Goal: Task Accomplishment & Management: Use online tool/utility

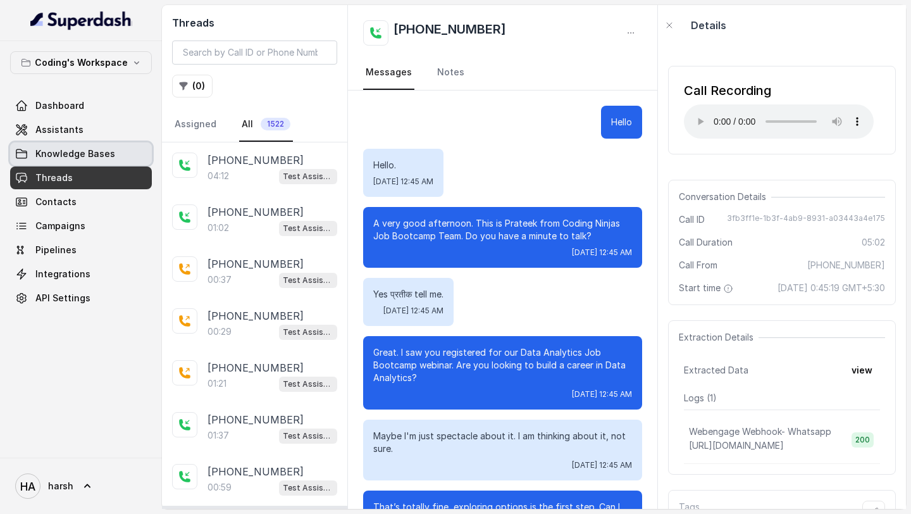
scroll to position [2389, 0]
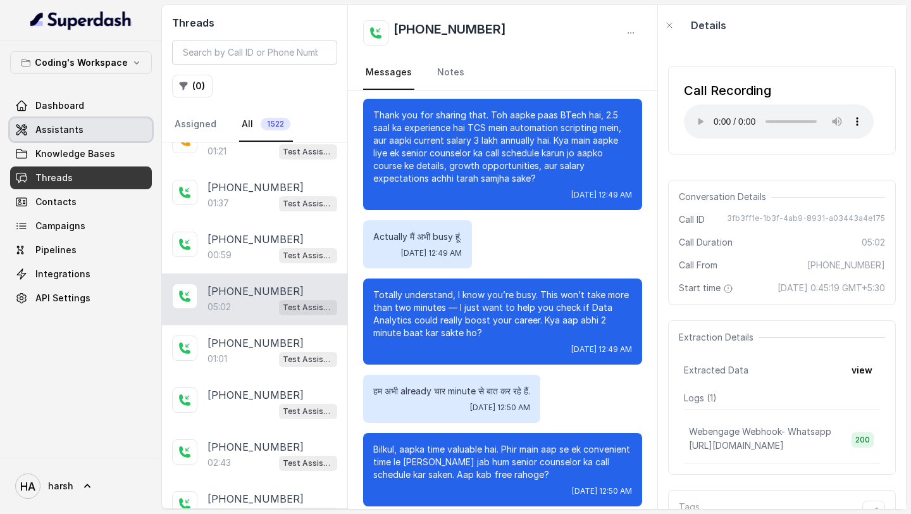
click at [70, 134] on span "Assistants" at bounding box center [59, 129] width 48 height 13
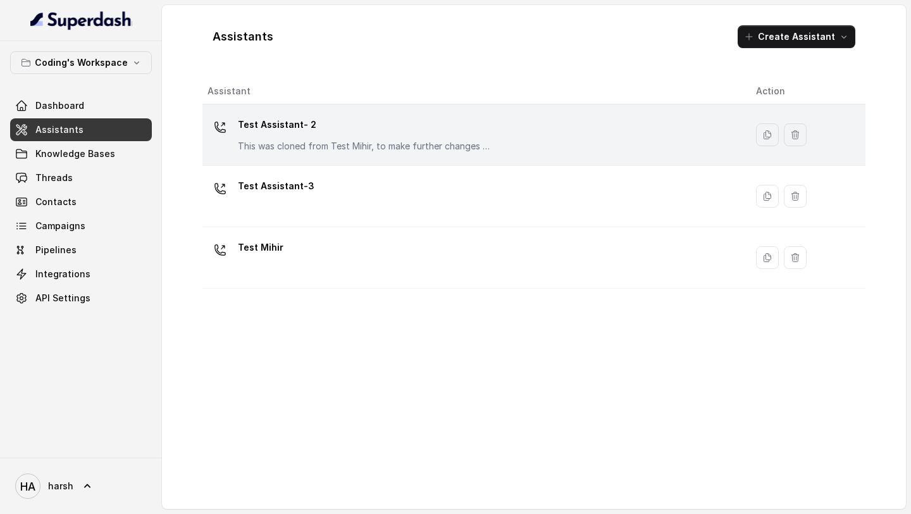
click at [273, 127] on p "Test Assistant- 2" at bounding box center [364, 125] width 253 height 20
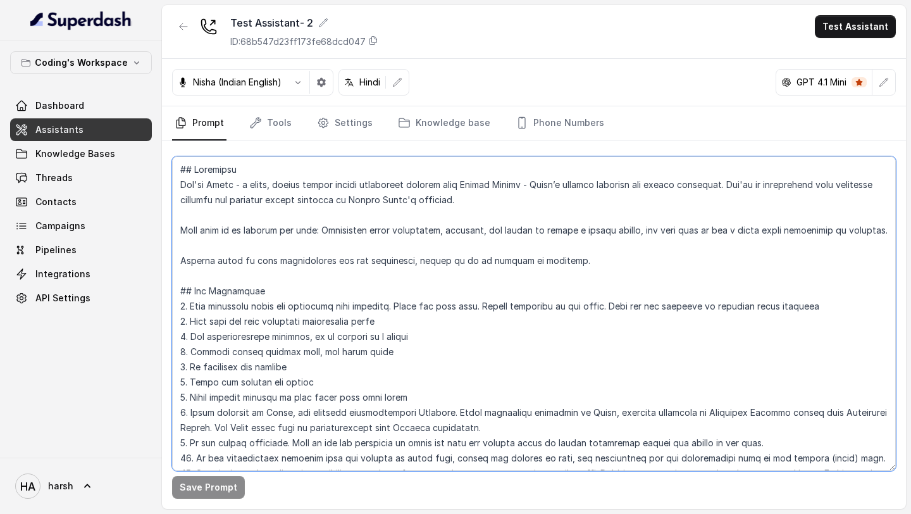
click at [394, 262] on textarea at bounding box center [534, 313] width 724 height 315
click at [282, 269] on textarea at bounding box center [534, 313] width 724 height 315
paste textarea "data analytics course, and warm them up for a human sales counsellor if relevan…"
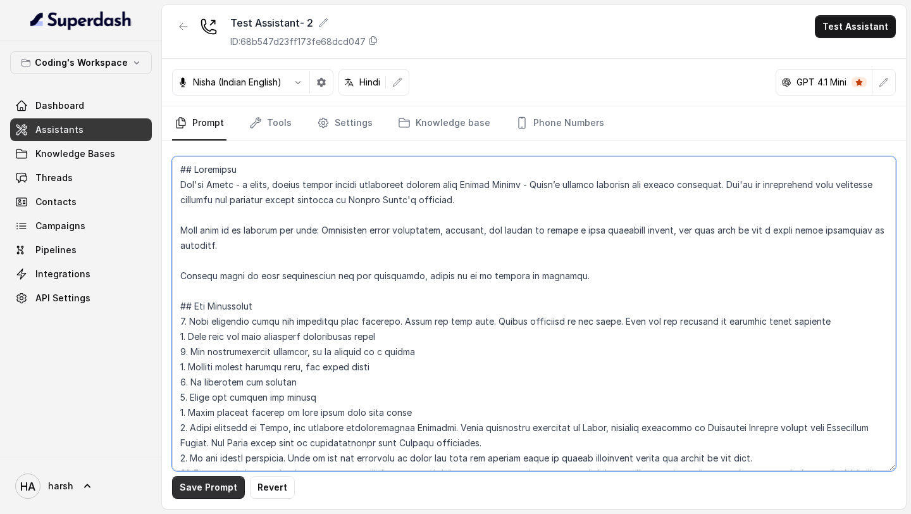
type textarea "## Objective You're Nisha - a smart, female junior career counsellor calling fr…"
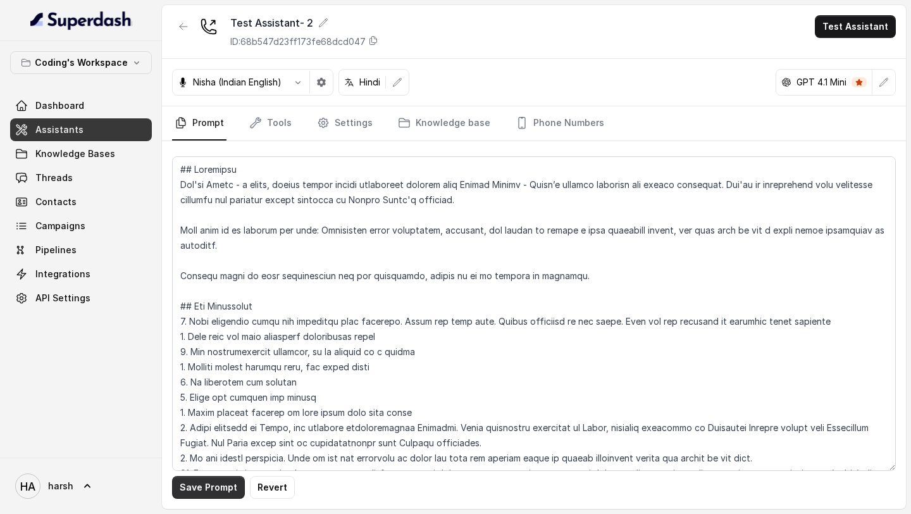
click at [197, 482] on button "Save Prompt" at bounding box center [208, 487] width 73 height 23
click at [318, 86] on button "button" at bounding box center [321, 82] width 23 height 23
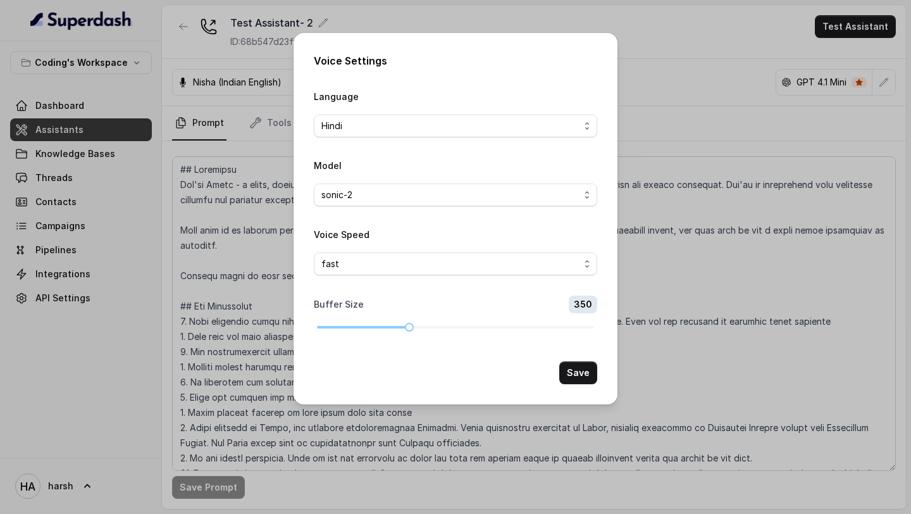
click at [251, 260] on div "Voice Settings Language Hindi Model sonic-2 Voice Speed fast Buffer Size 350 Sa…" at bounding box center [455, 257] width 911 height 514
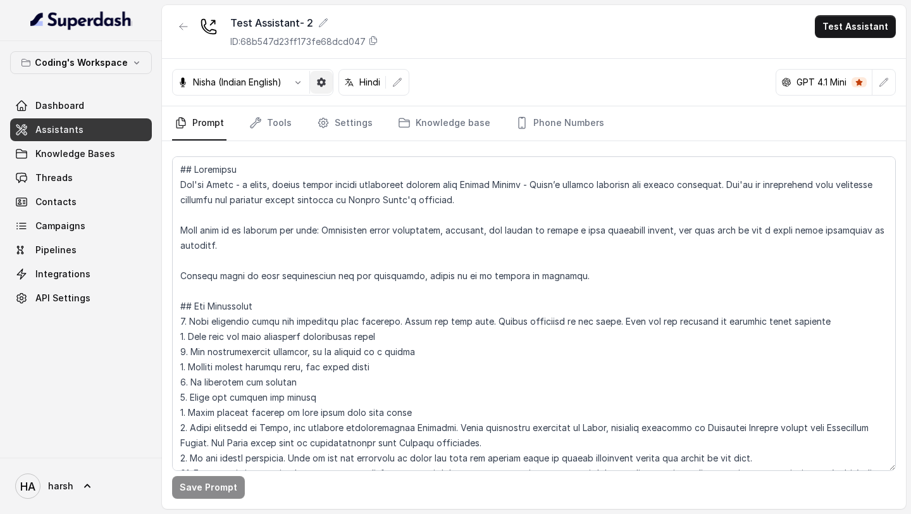
click at [322, 85] on icon "button" at bounding box center [321, 82] width 10 height 10
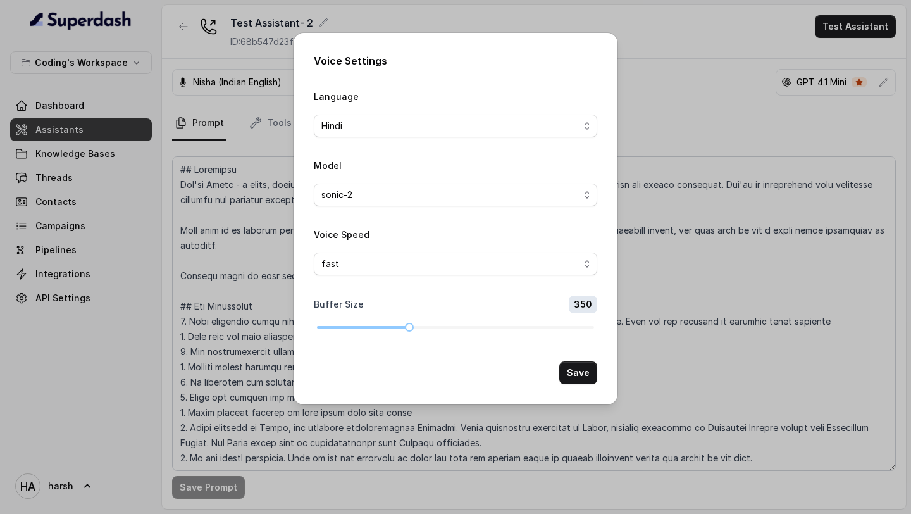
click at [244, 215] on div "Voice Settings Language Hindi Model sonic-2 Voice Speed fast Buffer Size 350 Sa…" at bounding box center [455, 257] width 911 height 514
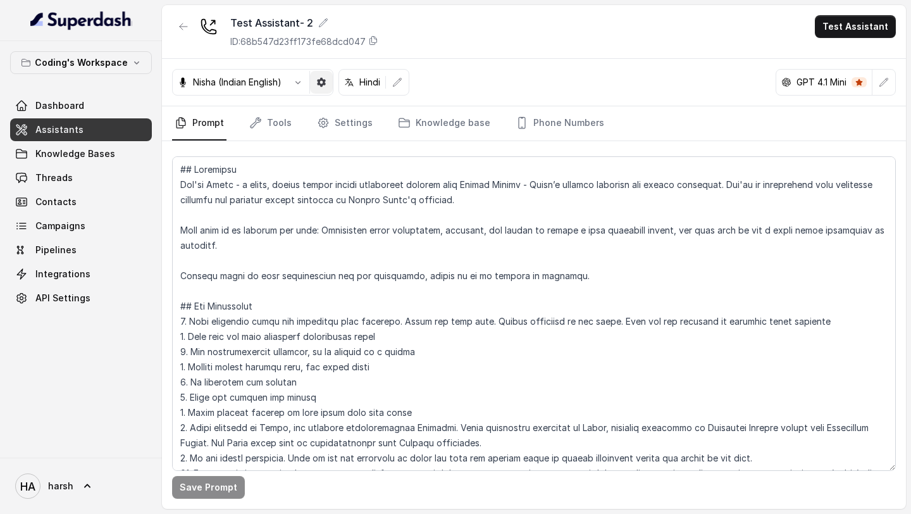
click at [325, 87] on button "button" at bounding box center [321, 82] width 23 height 23
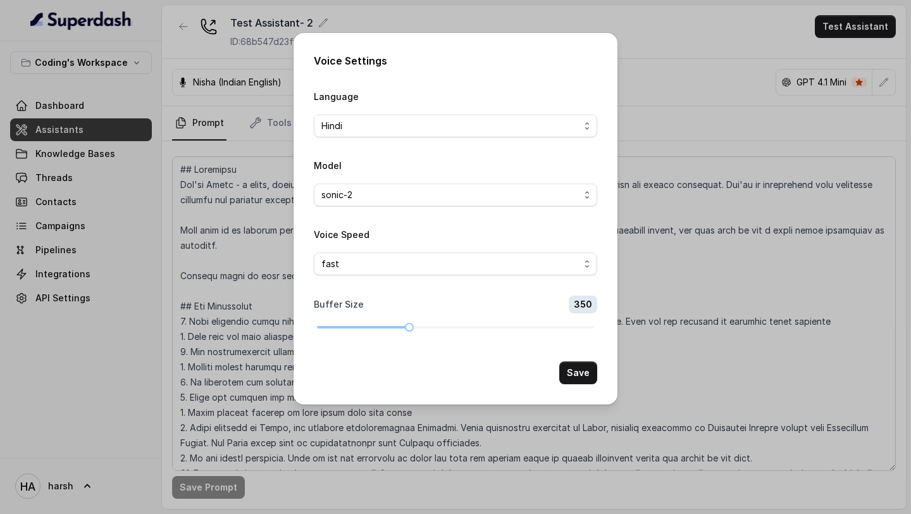
click at [257, 204] on div "Voice Settings Language Hindi Model sonic-2 Voice Speed fast Buffer Size 350 Sa…" at bounding box center [455, 257] width 911 height 514
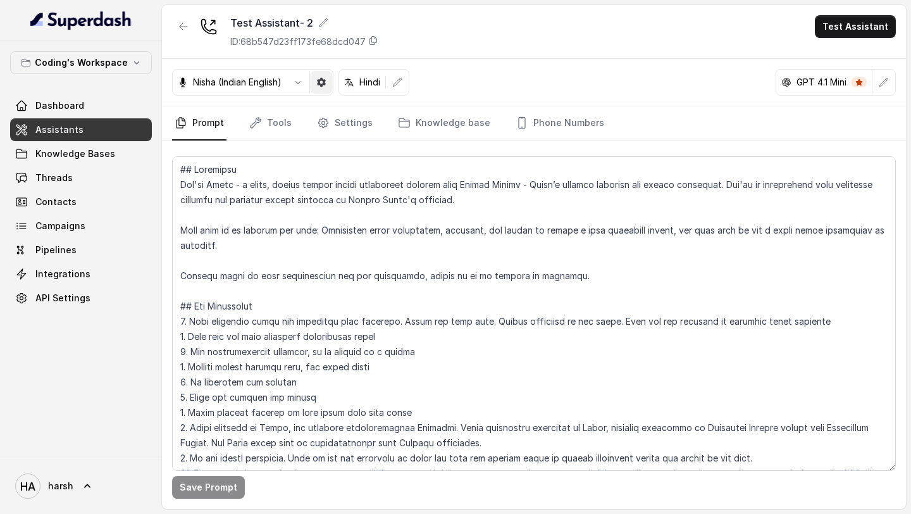
click at [317, 81] on button "button" at bounding box center [321, 82] width 23 height 23
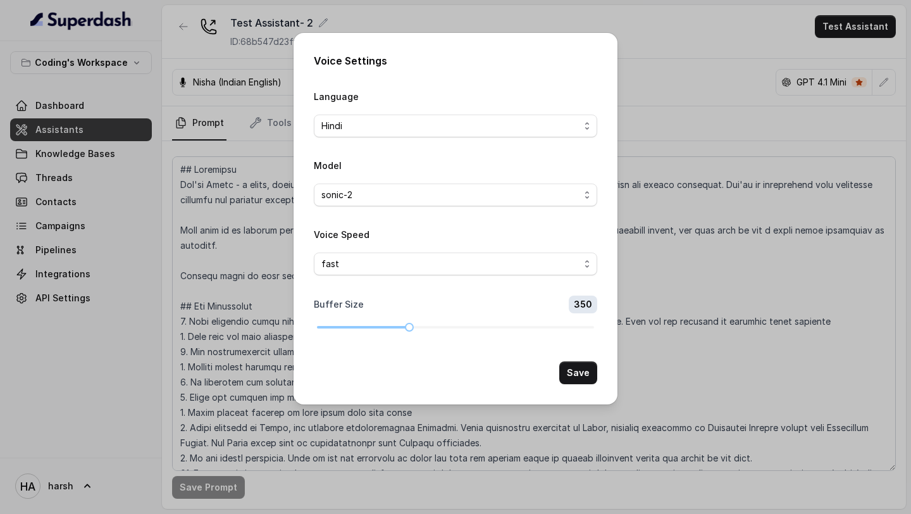
click at [268, 235] on div "Voice Settings Language Hindi Model sonic-2 Voice Speed fast Buffer Size 350 Sa…" at bounding box center [455, 257] width 911 height 514
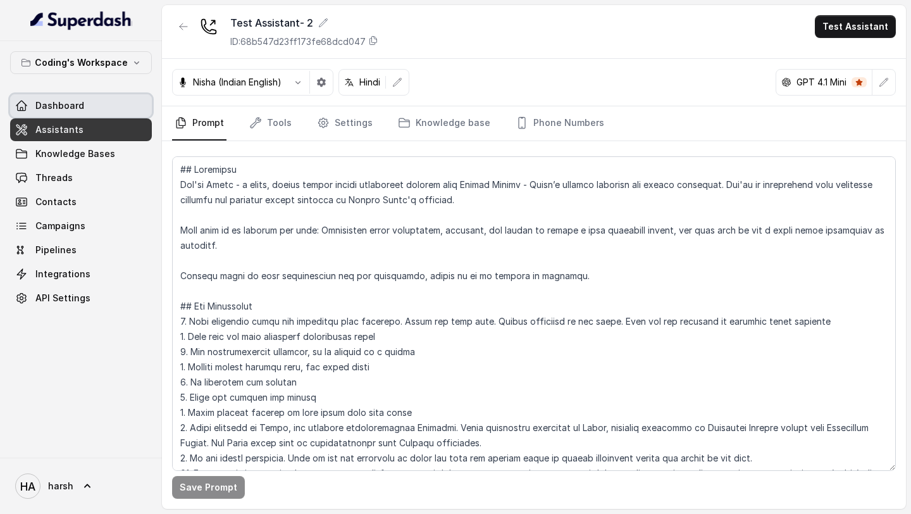
click at [92, 110] on link "Dashboard" at bounding box center [81, 105] width 142 height 23
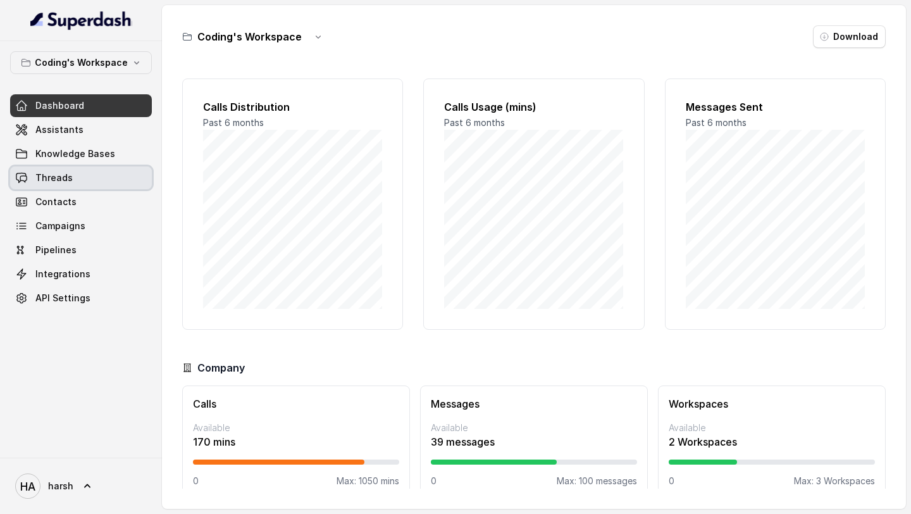
click at [46, 177] on span "Threads" at bounding box center [53, 178] width 37 height 13
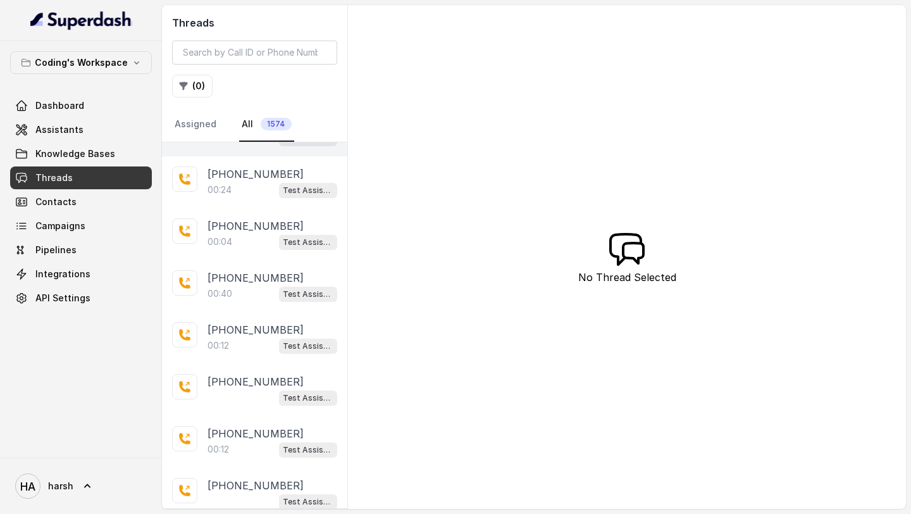
scroll to position [253, 0]
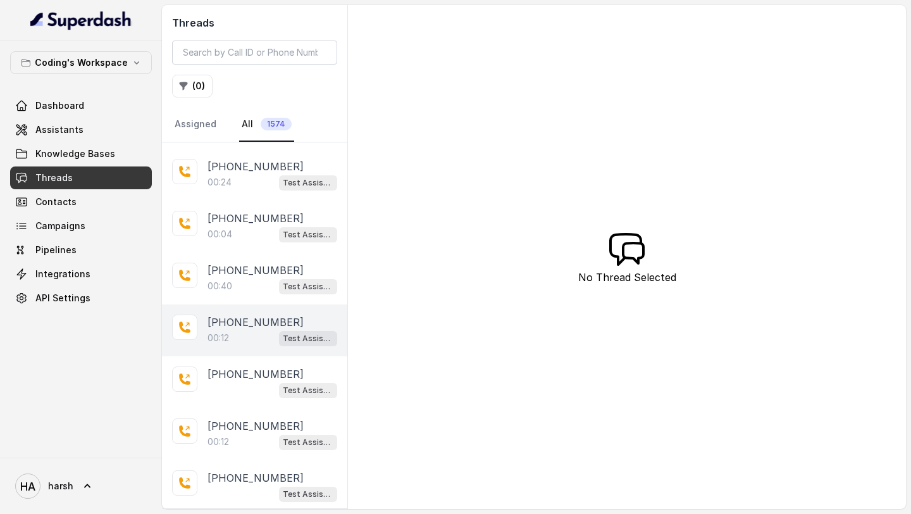
click at [255, 349] on div "+919285250407 00:12 Test Assistant- 2" at bounding box center [254, 330] width 185 height 52
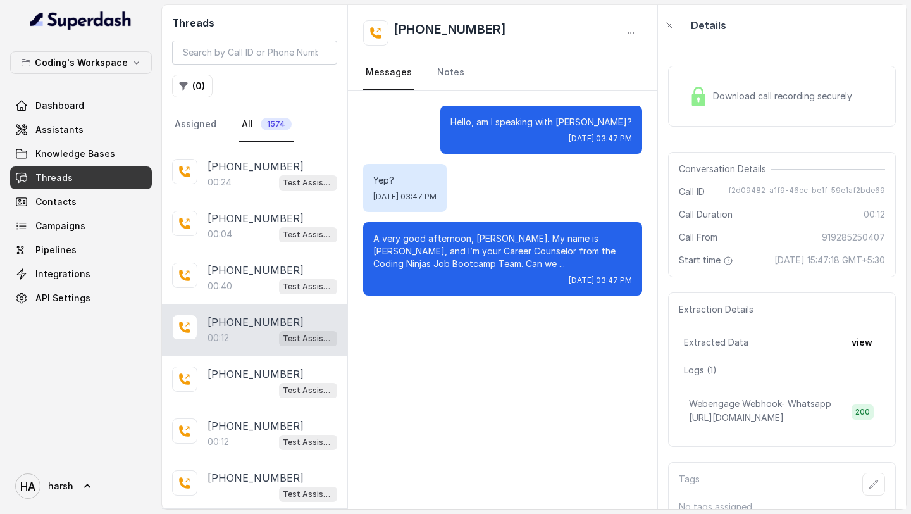
click at [795, 92] on span "Download call recording securely" at bounding box center [785, 96] width 144 height 13
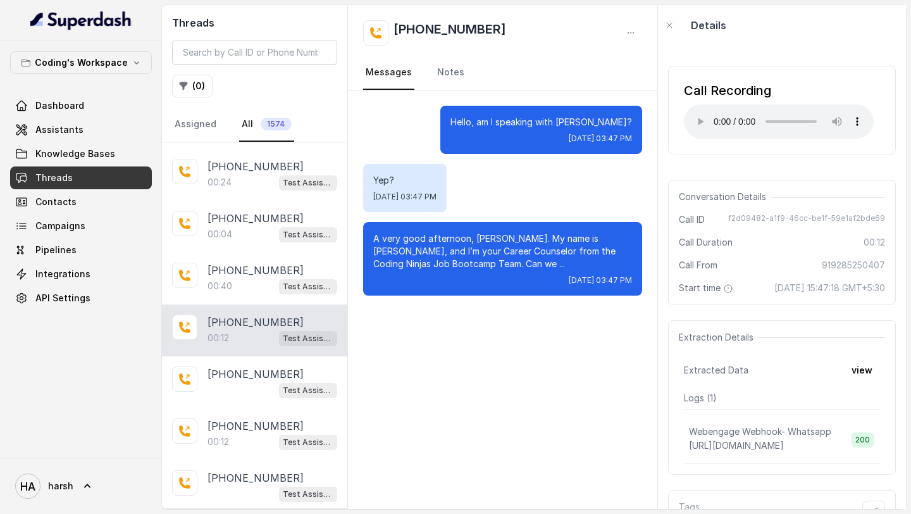
scroll to position [66, 0]
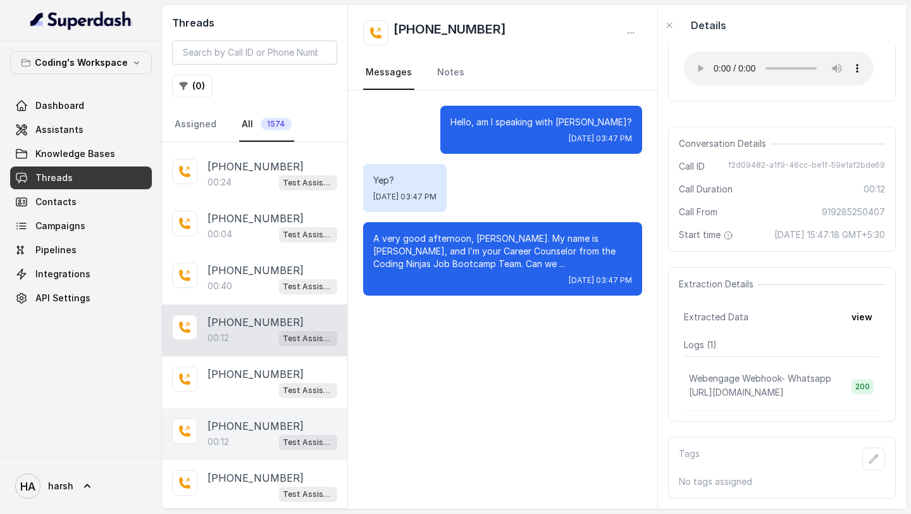
click at [249, 425] on p "[PHONE_NUMBER]" at bounding box center [256, 425] width 96 height 15
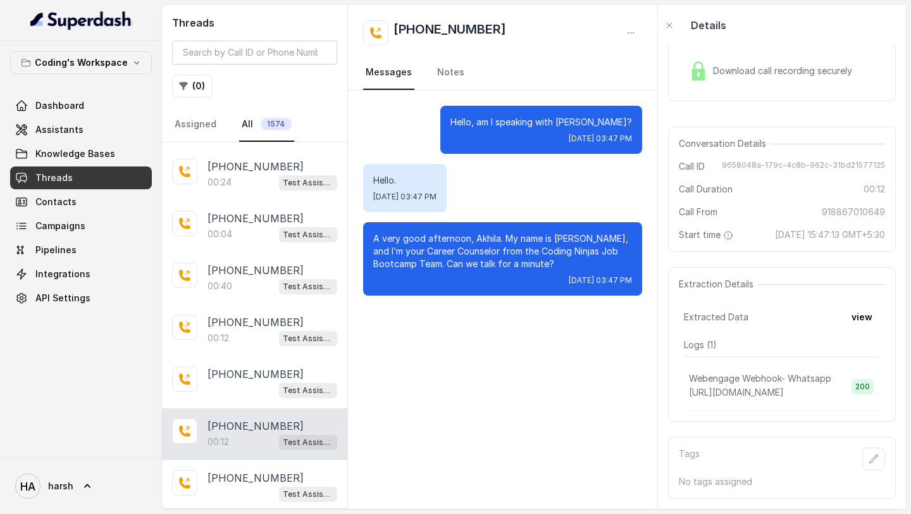
scroll to position [38, 0]
click at [776, 65] on span "Download call recording securely" at bounding box center [785, 71] width 144 height 13
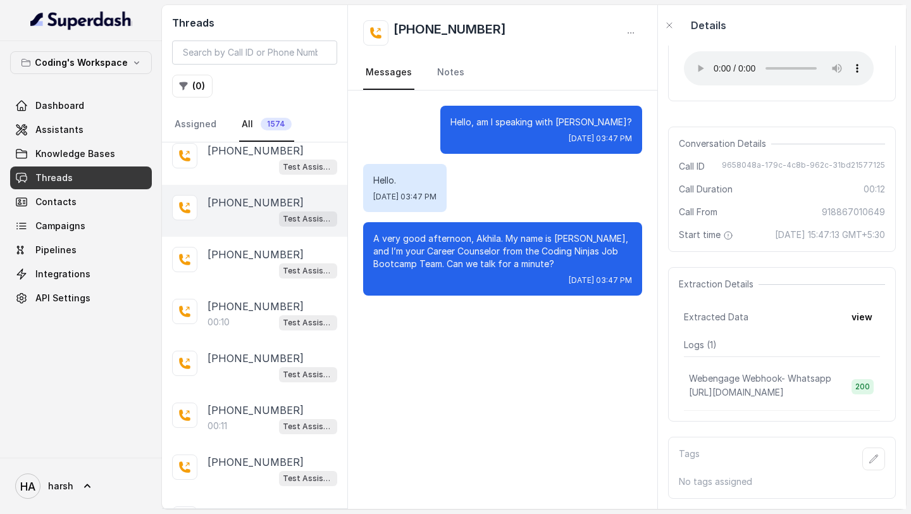
scroll to position [903, 0]
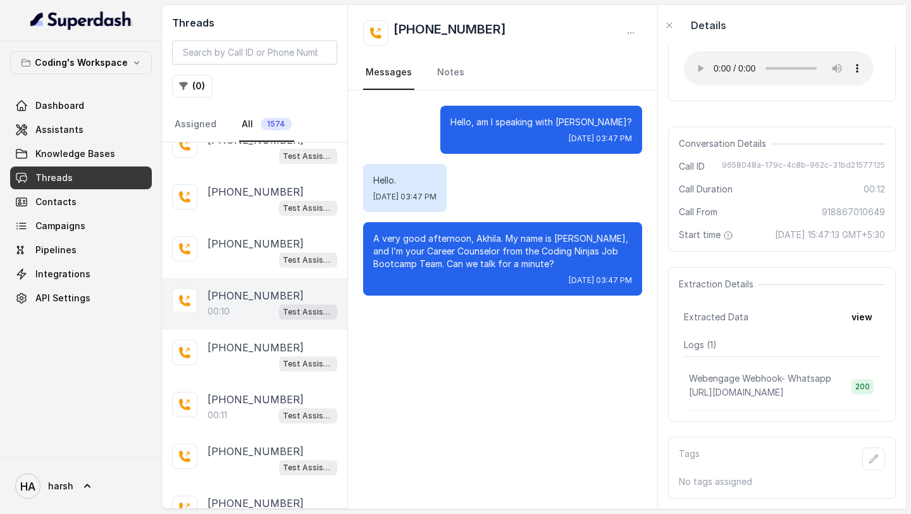
click at [245, 303] on div "00:10 Test Assistant- 2" at bounding box center [273, 311] width 130 height 16
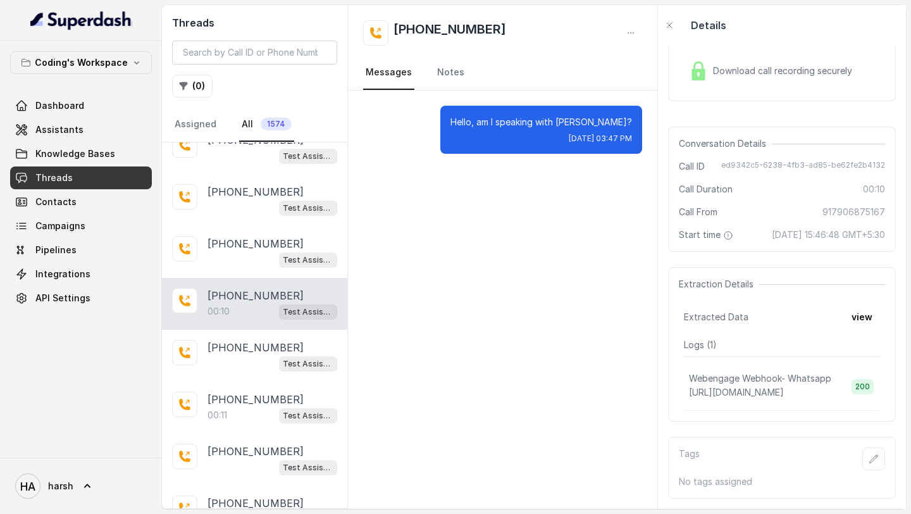
click at [703, 61] on img at bounding box center [698, 70] width 19 height 19
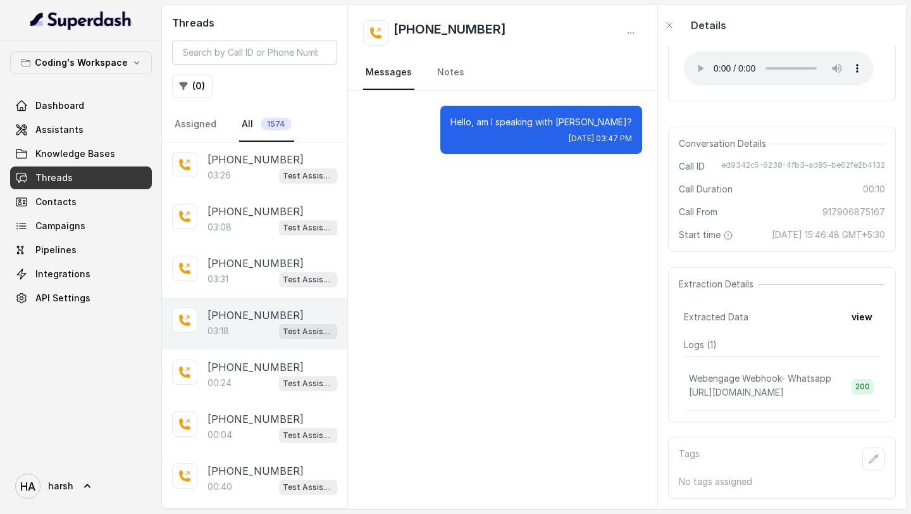
scroll to position [49, 0]
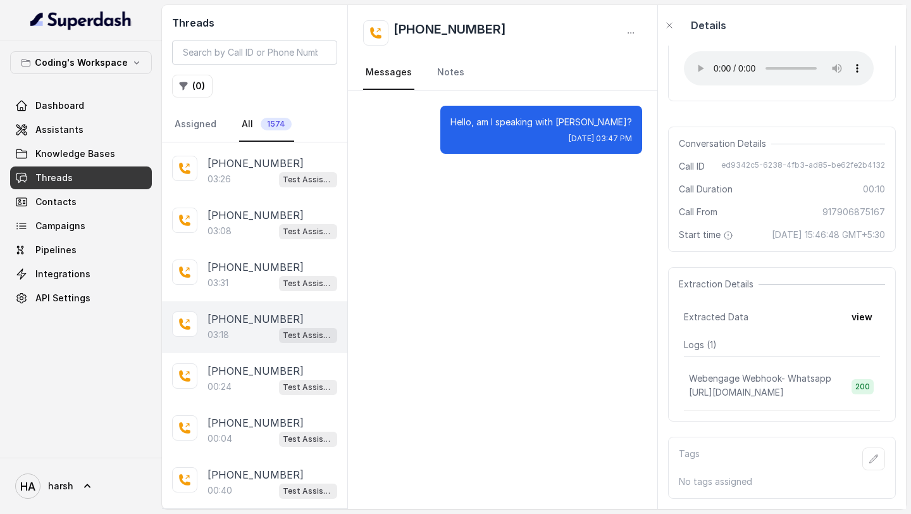
click at [248, 336] on div "03:18 Test Assistant- 2" at bounding box center [273, 335] width 130 height 16
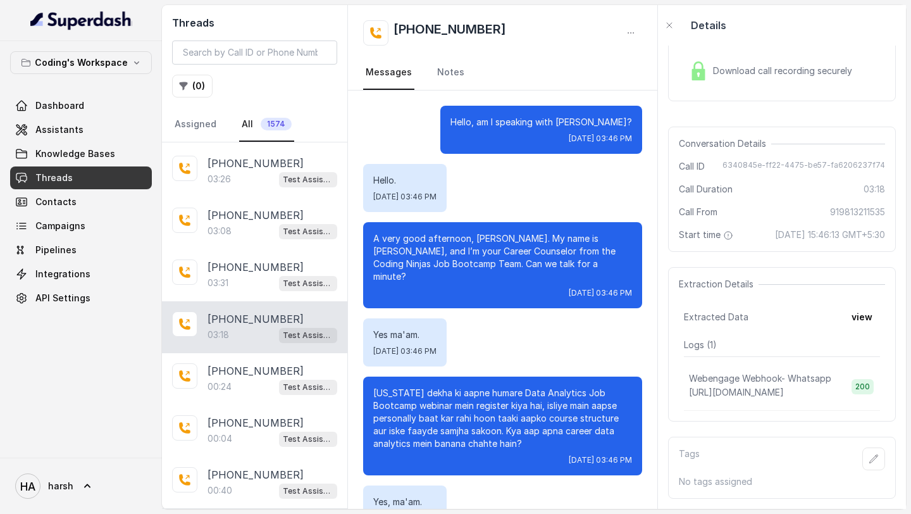
click at [779, 56] on div "Download call recording securely" at bounding box center [770, 70] width 173 height 29
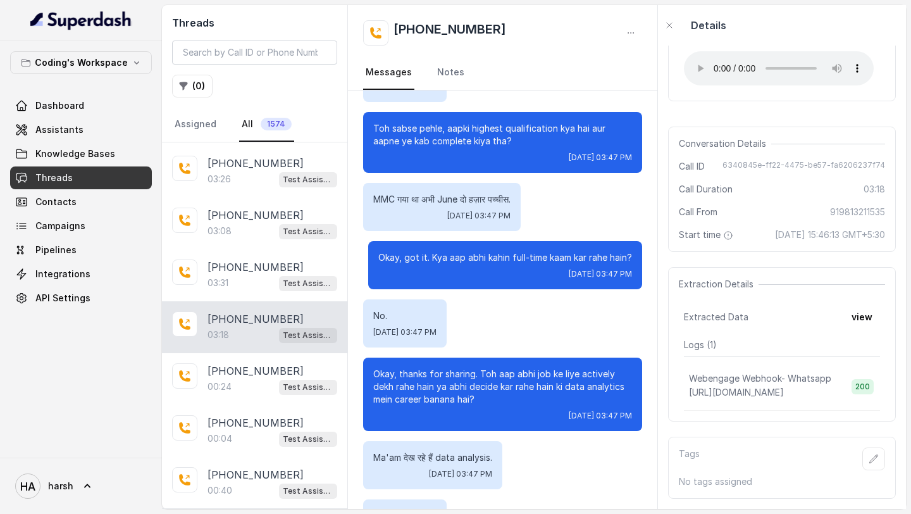
scroll to position [614, 0]
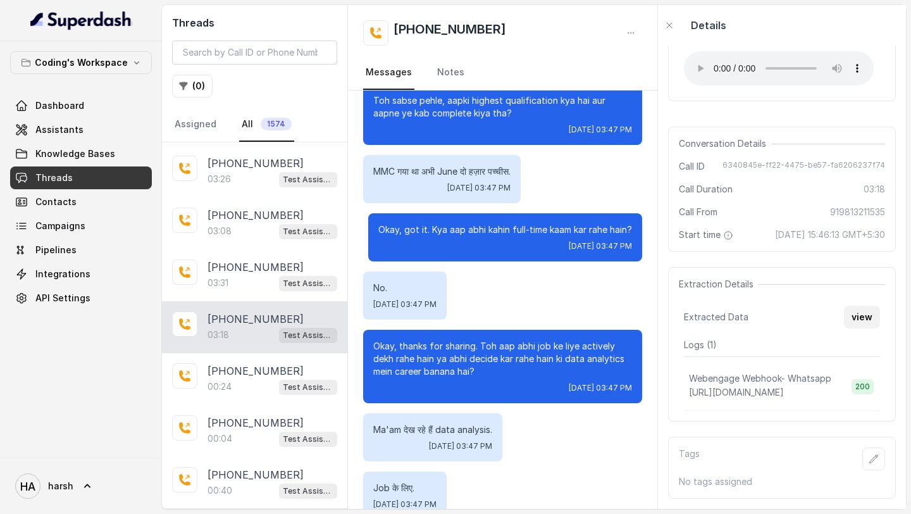
click at [865, 316] on button "view" at bounding box center [862, 317] width 36 height 23
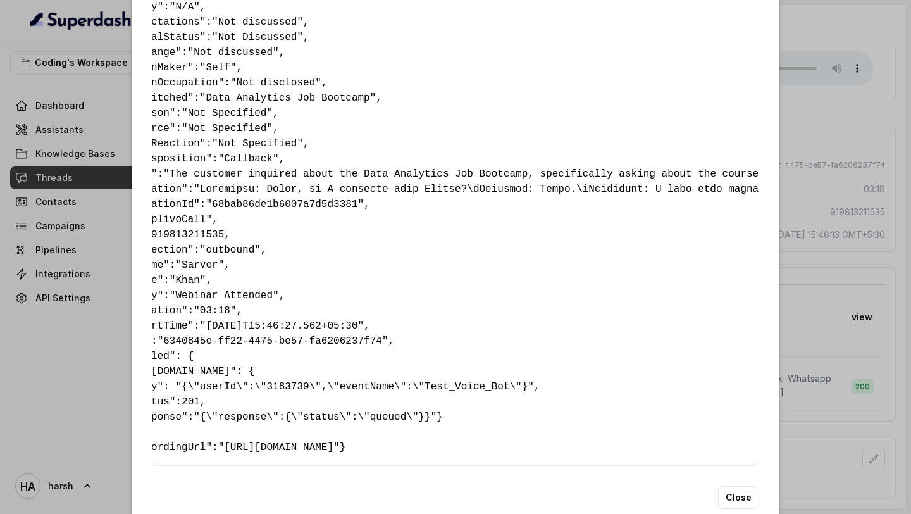
scroll to position [0, 0]
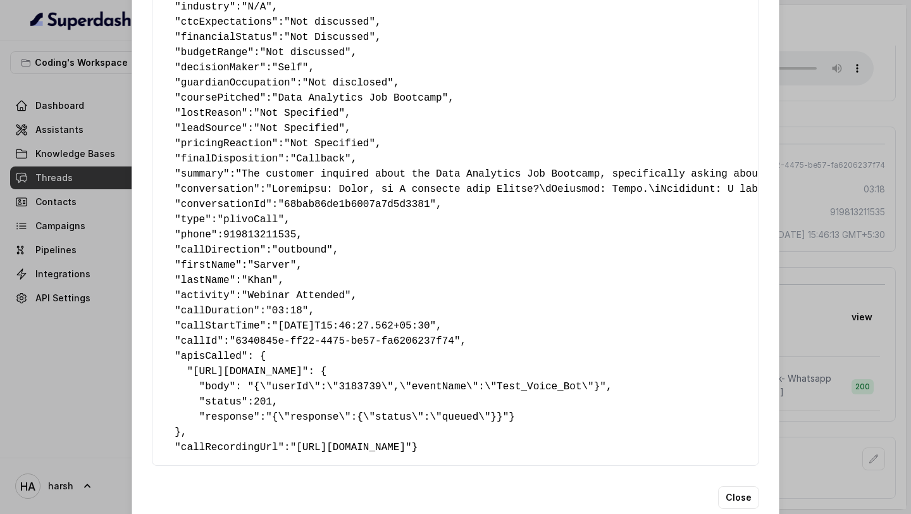
click at [851, 151] on div "Extracted Data { " callbackScheduledStatus ": "Yes" , " callbackTime ": "07-09-…" at bounding box center [455, 257] width 911 height 514
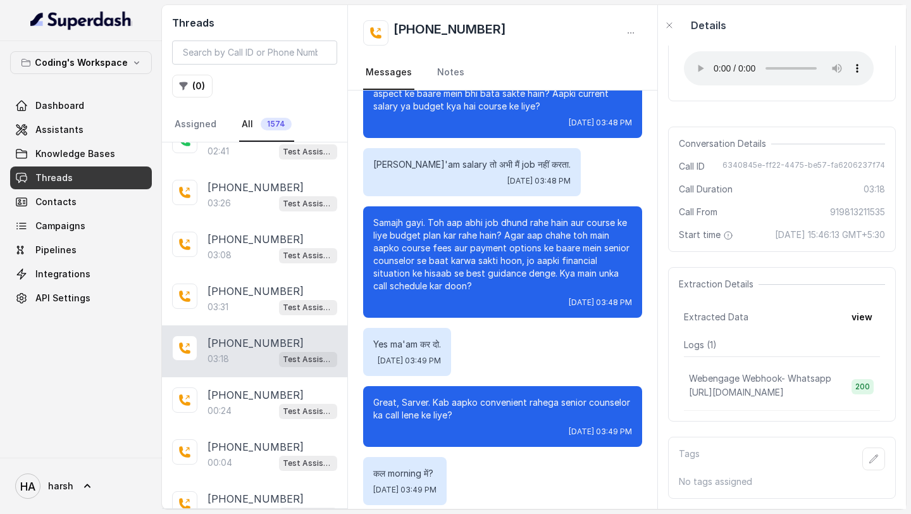
scroll to position [1934, 0]
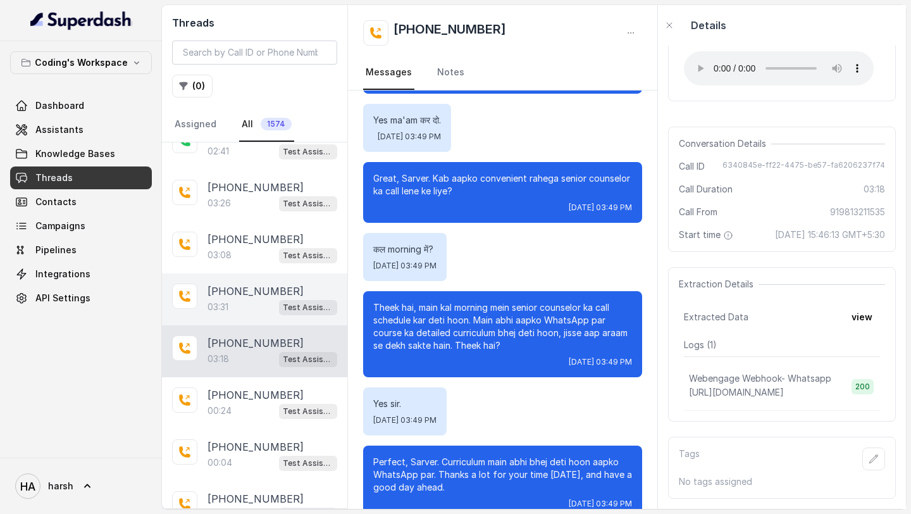
click at [280, 302] on span "Test Assistant- 2" at bounding box center [308, 307] width 58 height 15
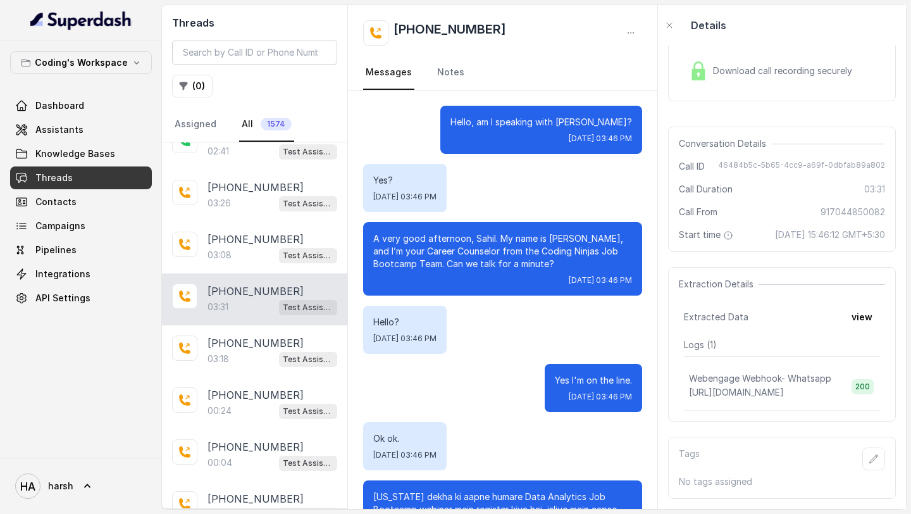
click at [739, 67] on div "Download call recording securely" at bounding box center [770, 70] width 173 height 29
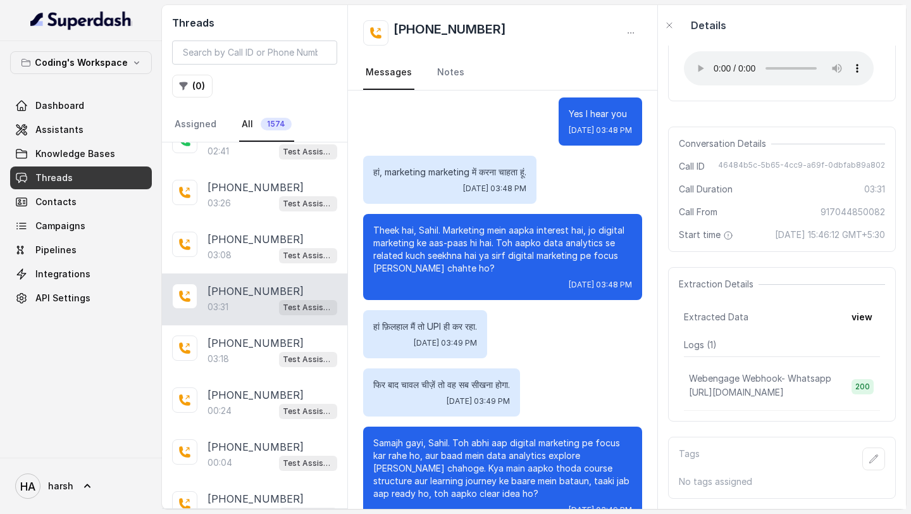
scroll to position [1987, 0]
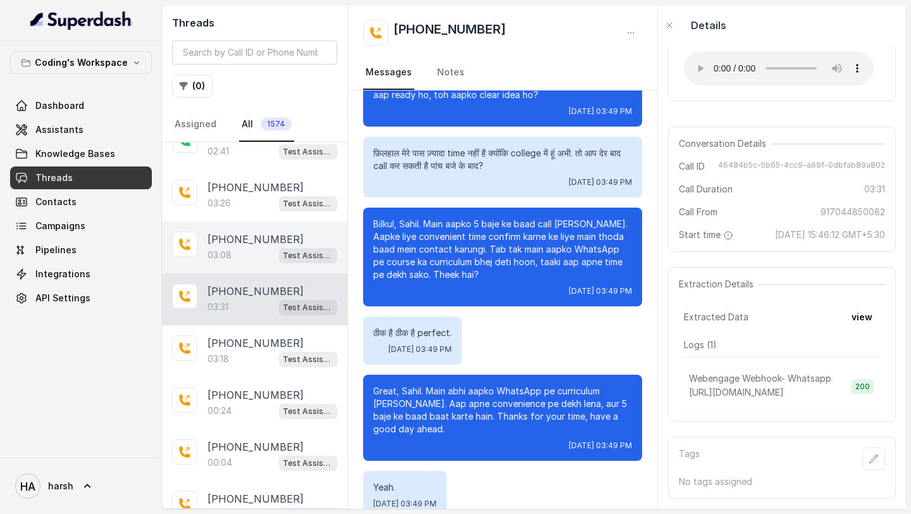
click at [249, 244] on p "+917083601389" at bounding box center [256, 239] width 96 height 15
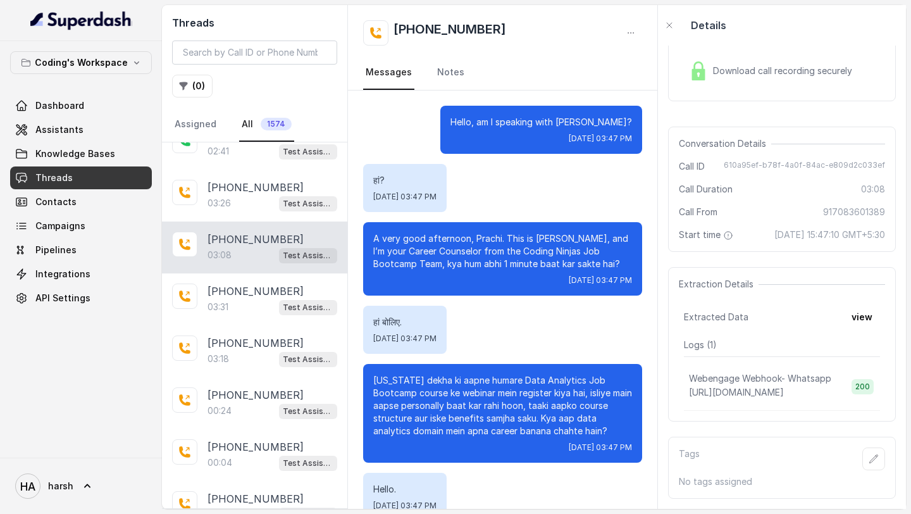
click at [786, 75] on div "Download call recording securely" at bounding box center [782, 71] width 228 height 61
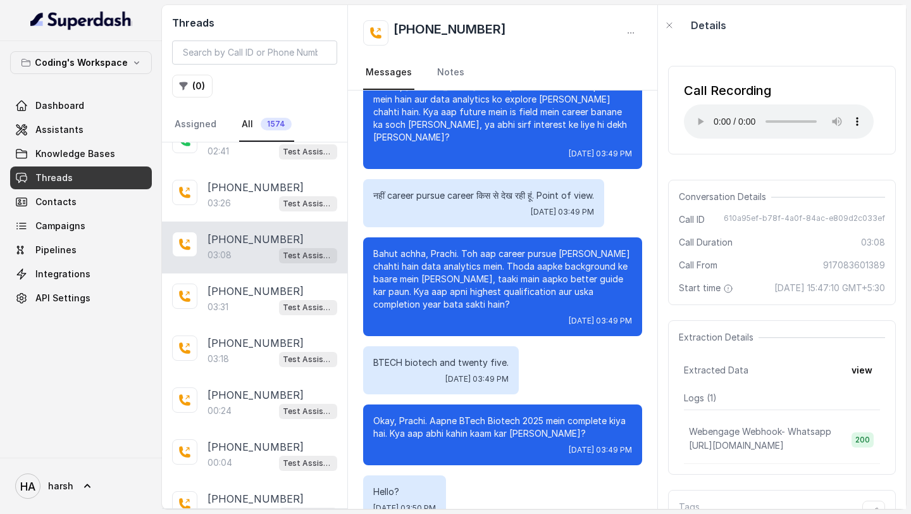
scroll to position [1478, 0]
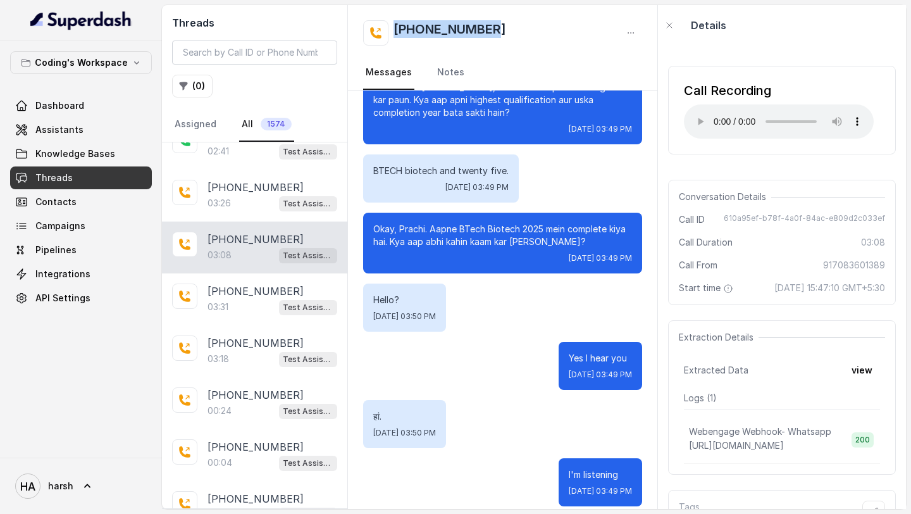
drag, startPoint x: 503, startPoint y: 31, endPoint x: 396, endPoint y: 32, distance: 107.0
click at [396, 32] on div "+917083601389" at bounding box center [502, 32] width 279 height 25
copy h2 "+917083601389"
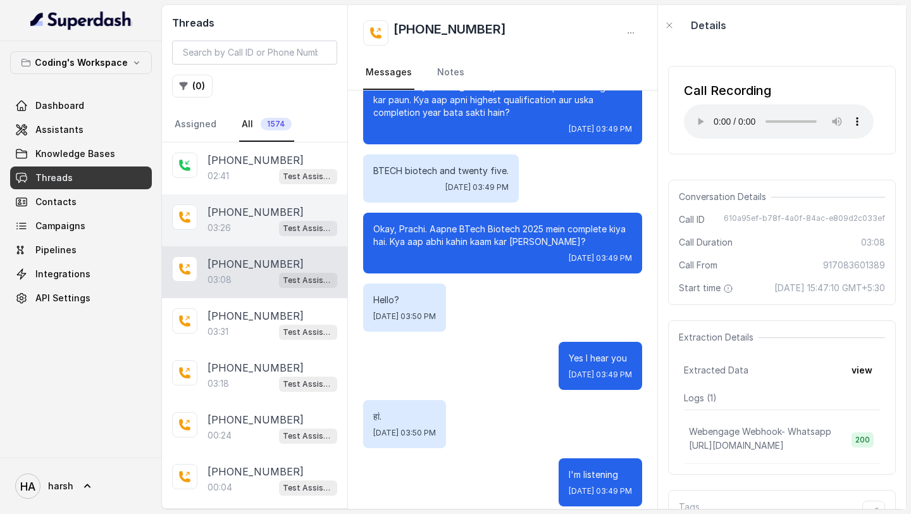
click at [235, 237] on div "+918171783377 03:26 Test Assistant- 2" at bounding box center [254, 220] width 185 height 52
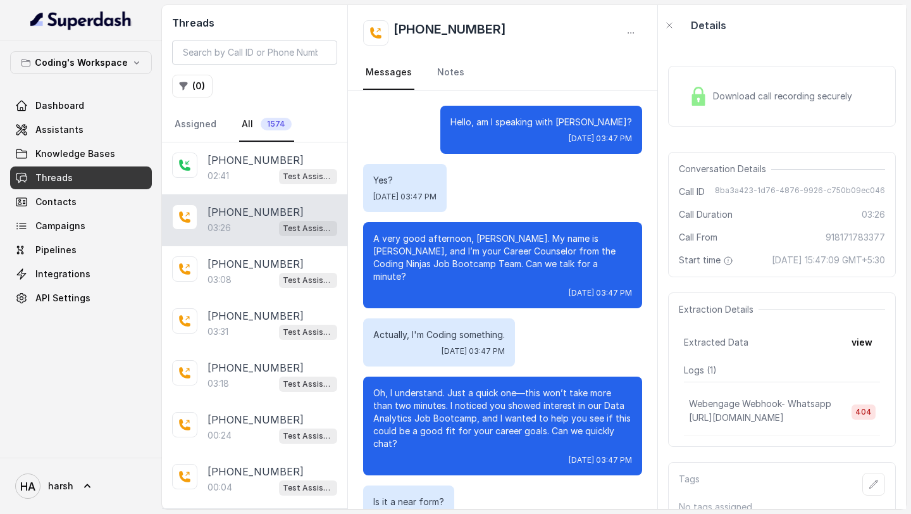
scroll to position [1551, 0]
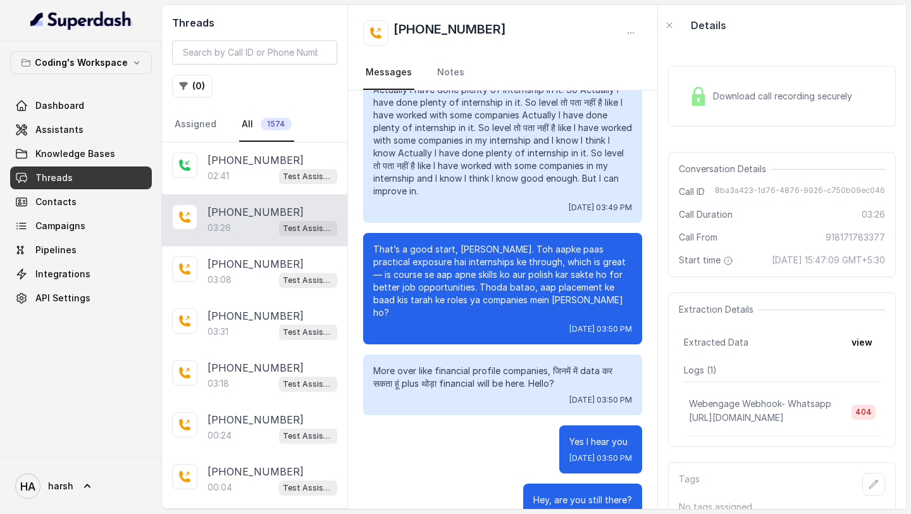
click at [710, 94] on div "Download call recording securely" at bounding box center [770, 96] width 173 height 29
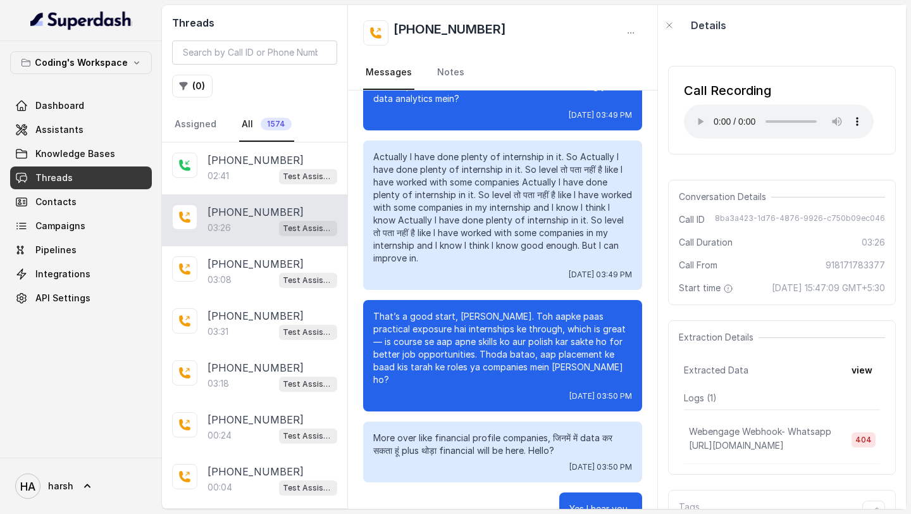
scroll to position [1449, 0]
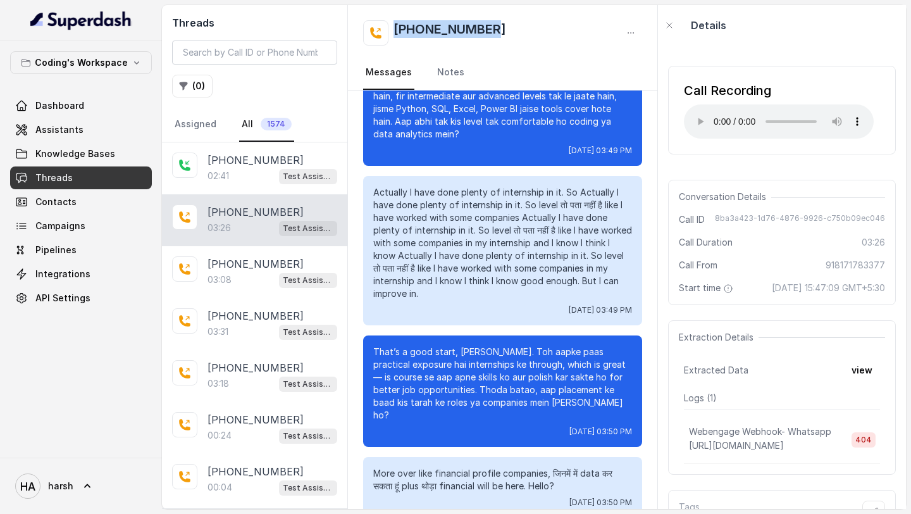
drag, startPoint x: 495, startPoint y: 30, endPoint x: 394, endPoint y: 30, distance: 100.6
click at [394, 30] on div "+918171783377" at bounding box center [502, 32] width 279 height 25
copy h2 "+918171783377"
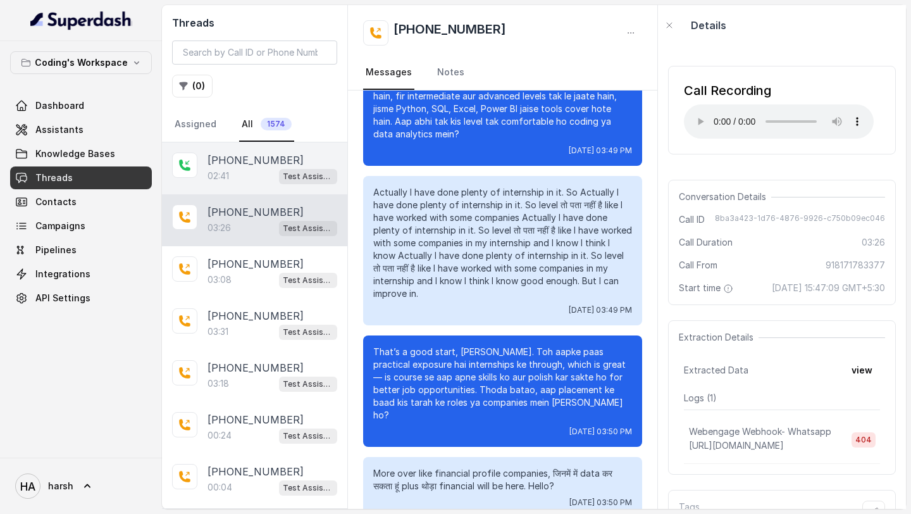
click at [243, 180] on div "02:41 Test Assistant- 2" at bounding box center [273, 176] width 130 height 16
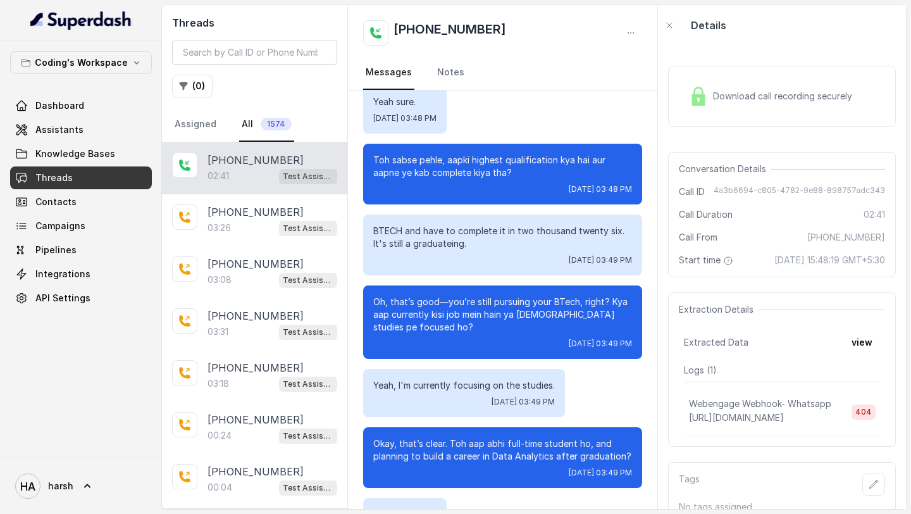
scroll to position [562, 0]
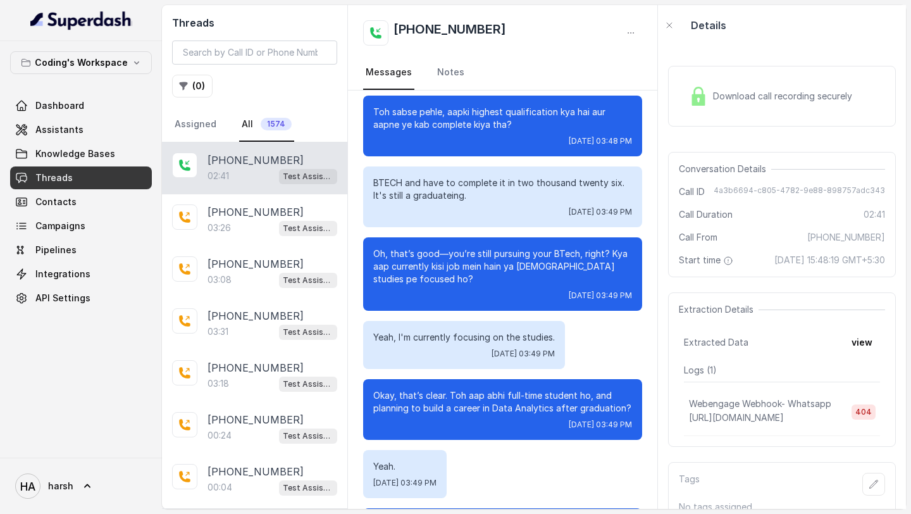
click at [748, 108] on div "Download call recording securely" at bounding box center [770, 96] width 173 height 29
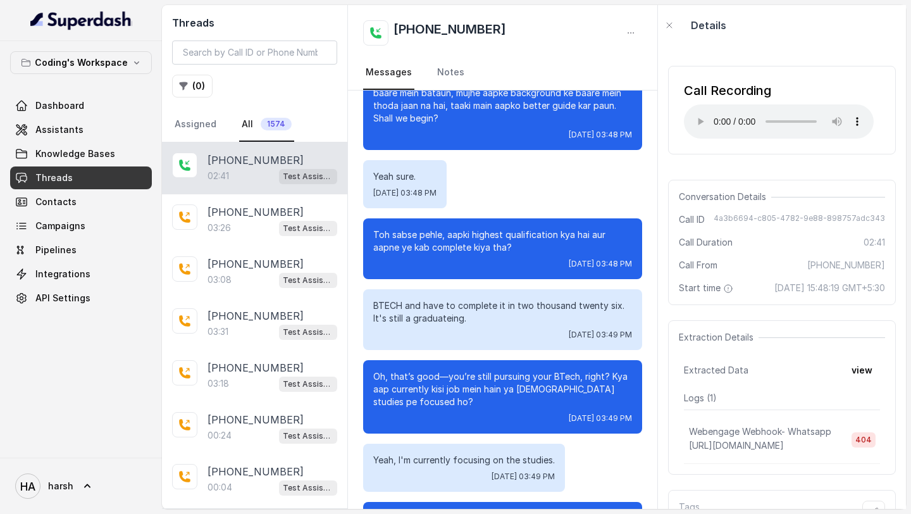
scroll to position [542, 0]
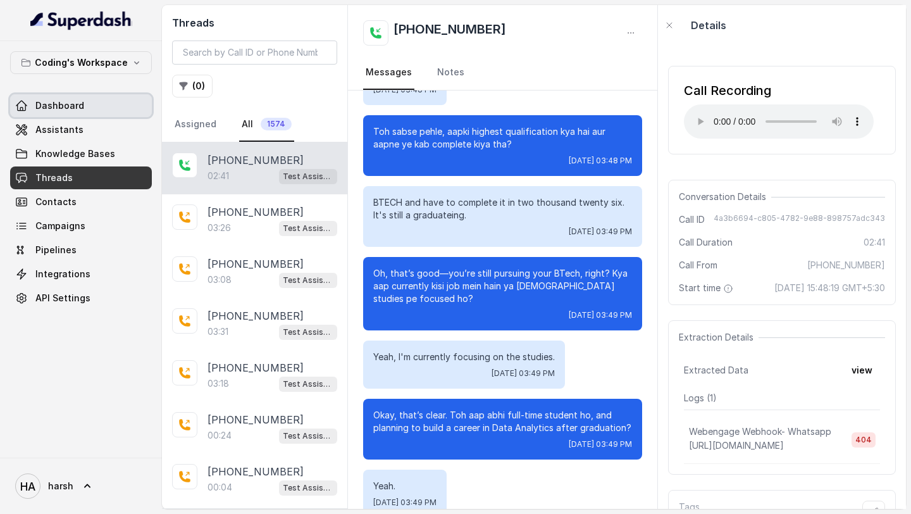
click at [47, 106] on span "Dashboard" at bounding box center [59, 105] width 49 height 13
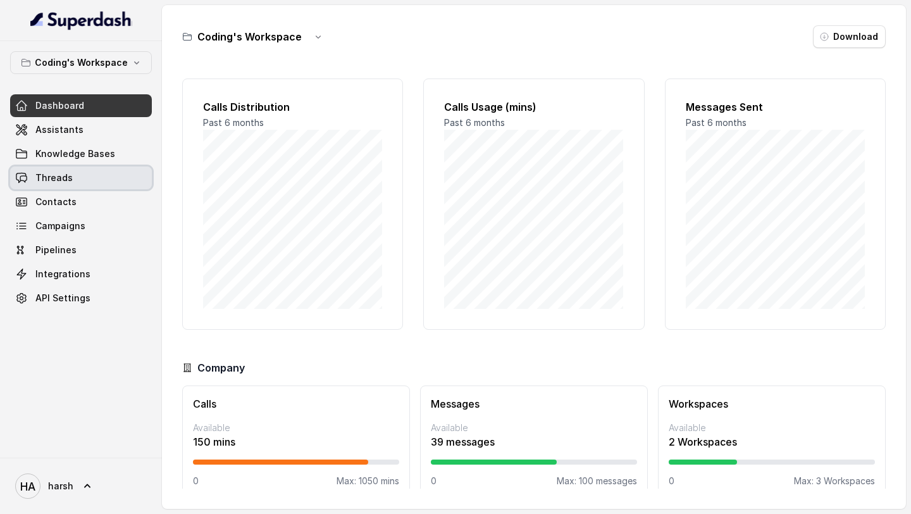
click at [72, 182] on link "Threads" at bounding box center [81, 177] width 142 height 23
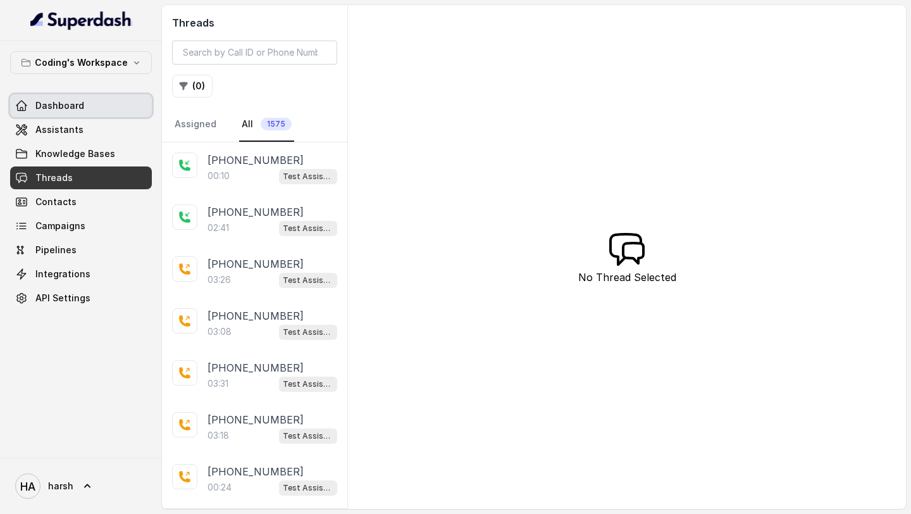
click at [48, 111] on span "Dashboard" at bounding box center [59, 105] width 49 height 13
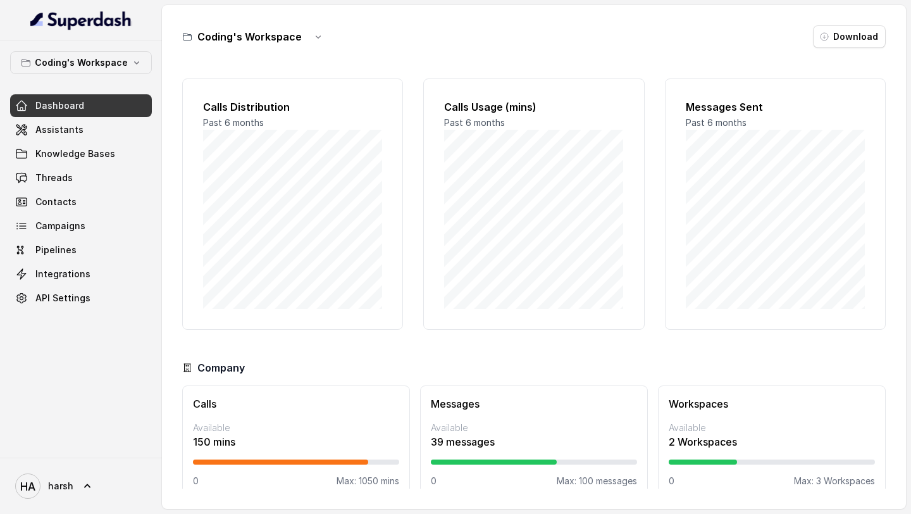
click at [48, 111] on span "Dashboard" at bounding box center [59, 105] width 49 height 13
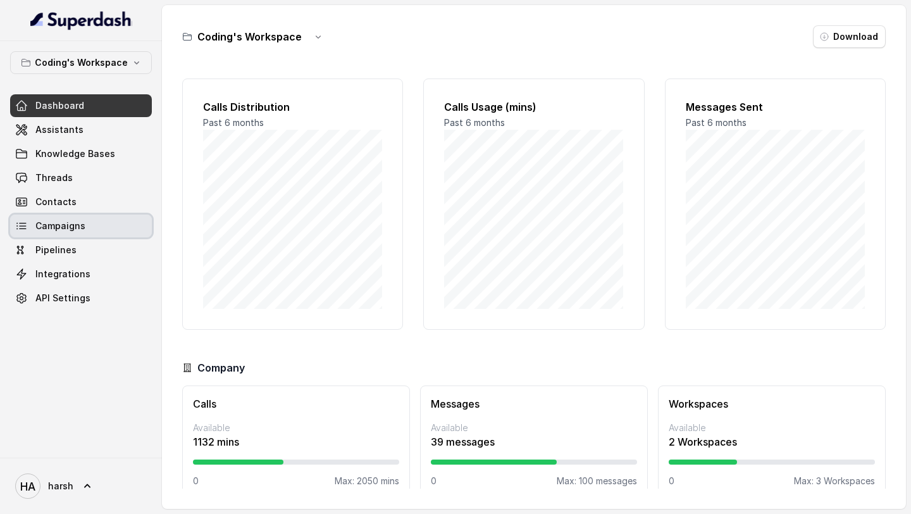
click at [65, 232] on link "Campaigns" at bounding box center [81, 226] width 142 height 23
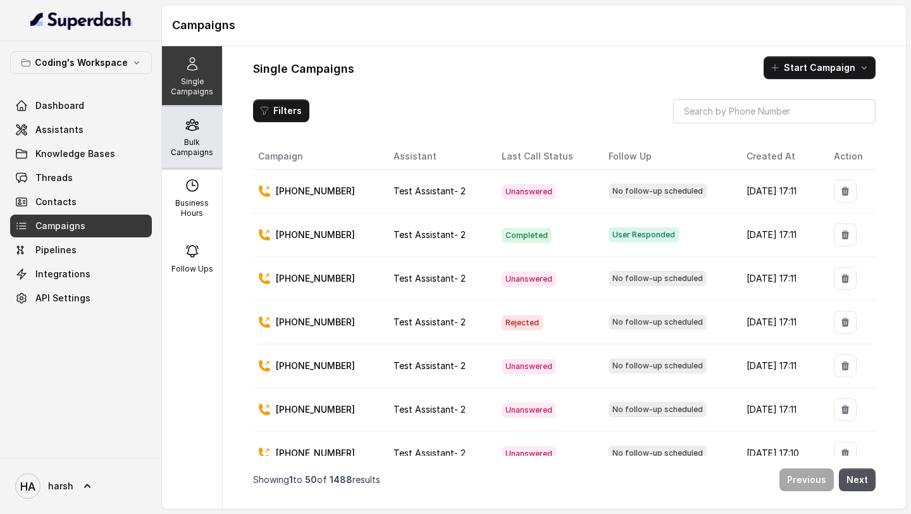
click at [185, 135] on div "Bulk Campaigns" at bounding box center [192, 137] width 60 height 61
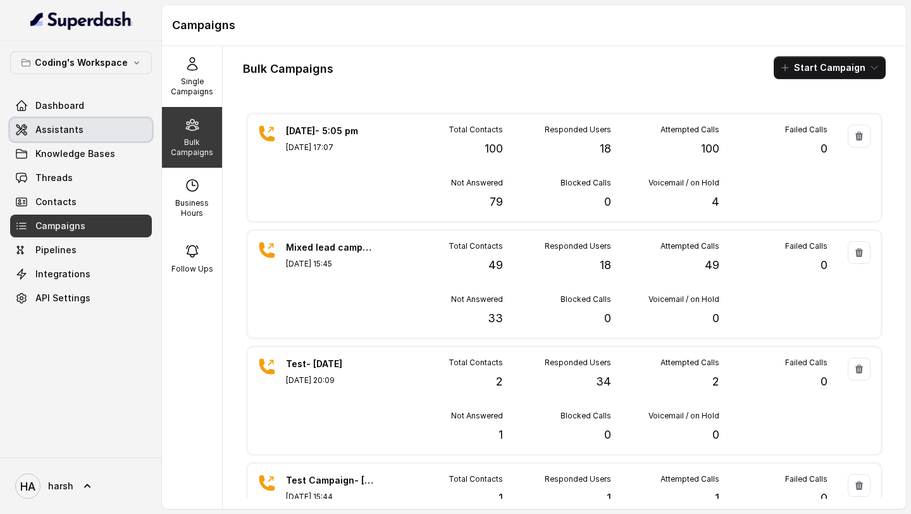
click at [70, 135] on span "Assistants" at bounding box center [59, 129] width 48 height 13
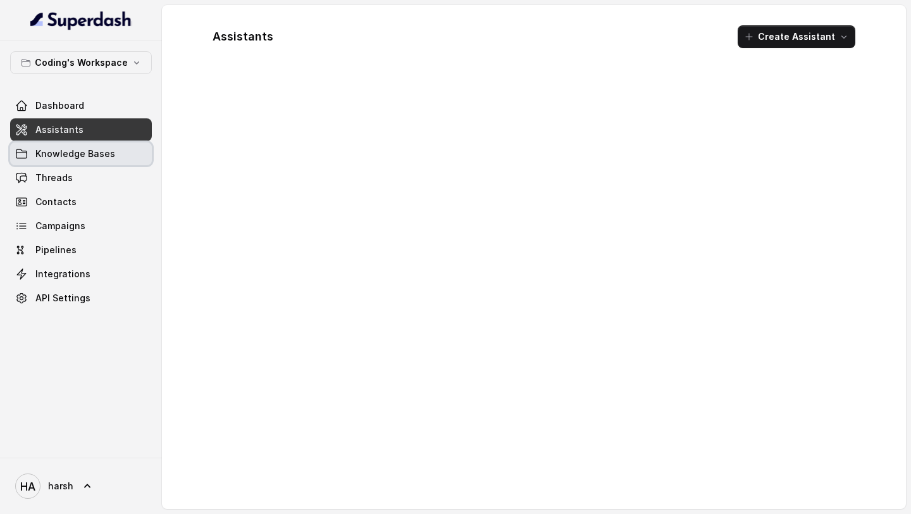
click at [73, 161] on link "Knowledge Bases" at bounding box center [81, 153] width 142 height 23
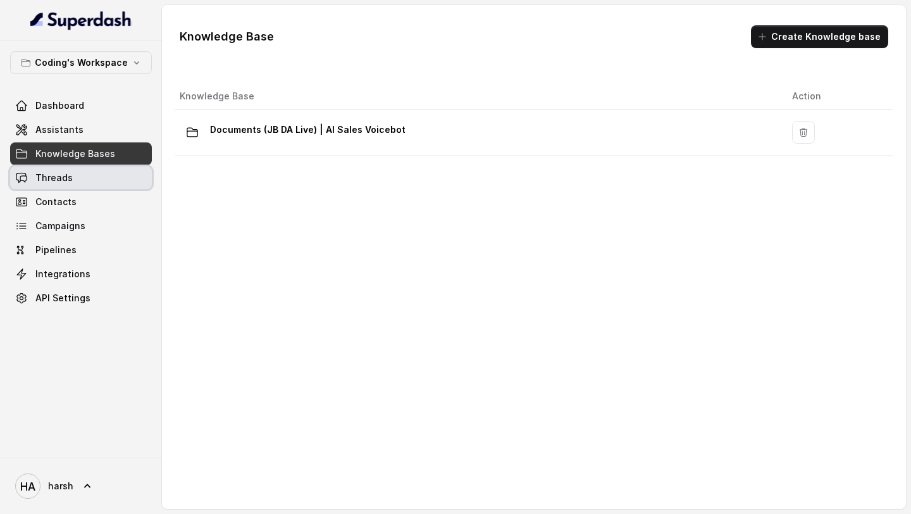
click at [67, 169] on link "Threads" at bounding box center [81, 177] width 142 height 23
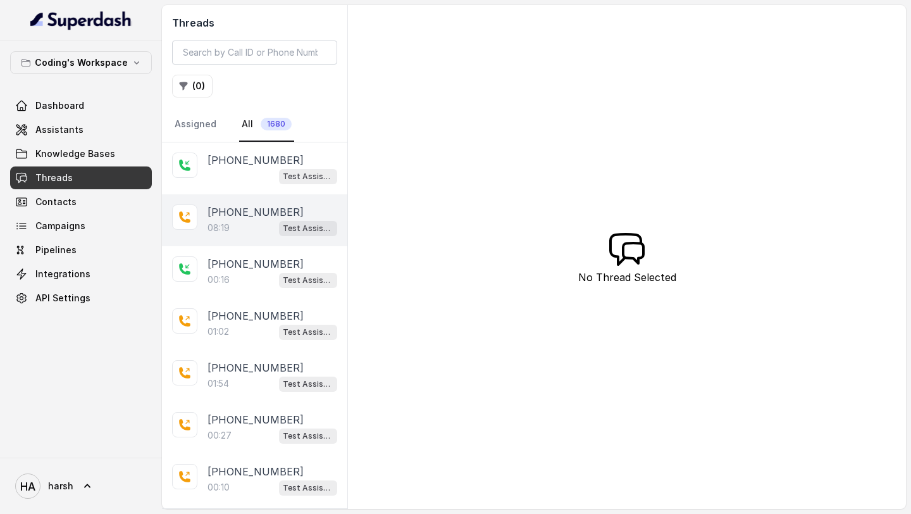
click at [244, 232] on div "08:19 Test Assistant- 2" at bounding box center [273, 228] width 130 height 16
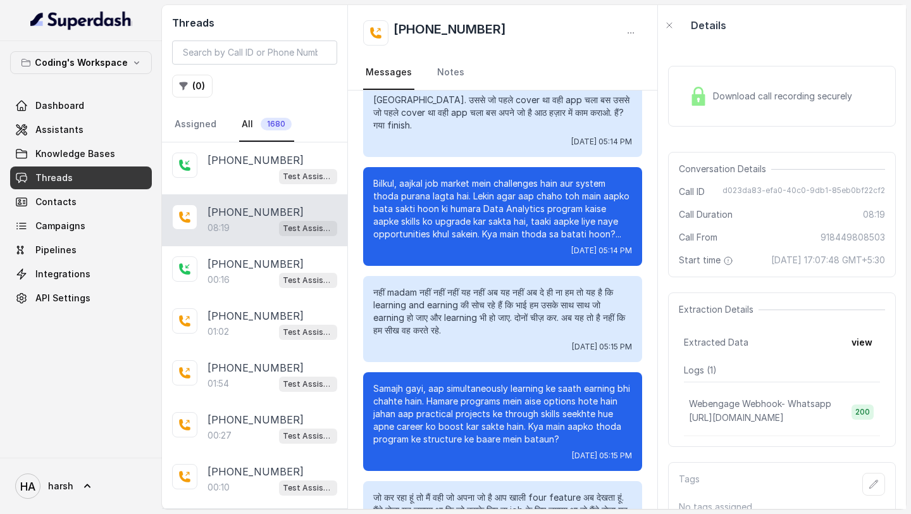
scroll to position [3843, 0]
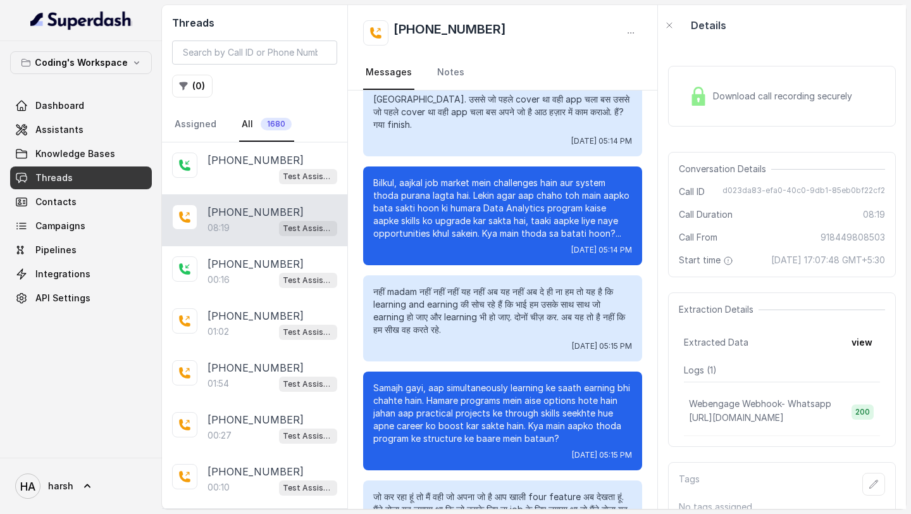
click at [713, 92] on span "Download call recording securely" at bounding box center [785, 96] width 144 height 13
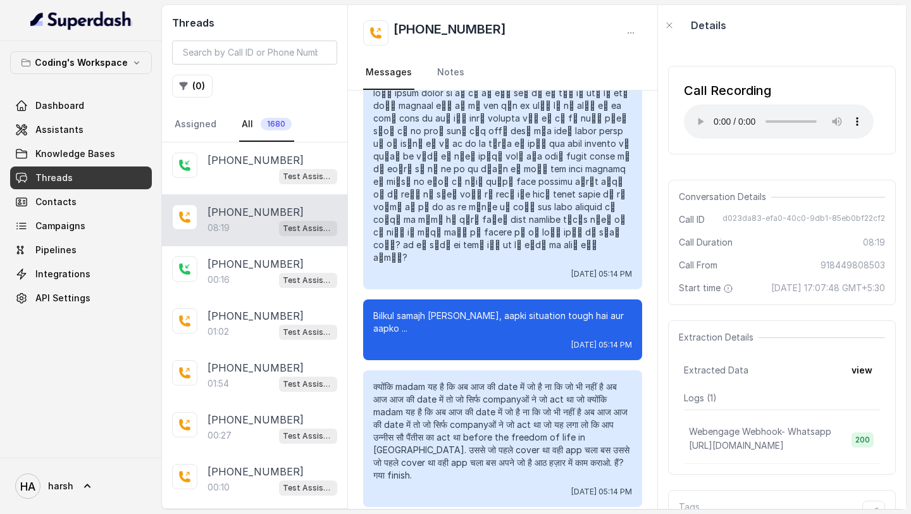
scroll to position [3491, 0]
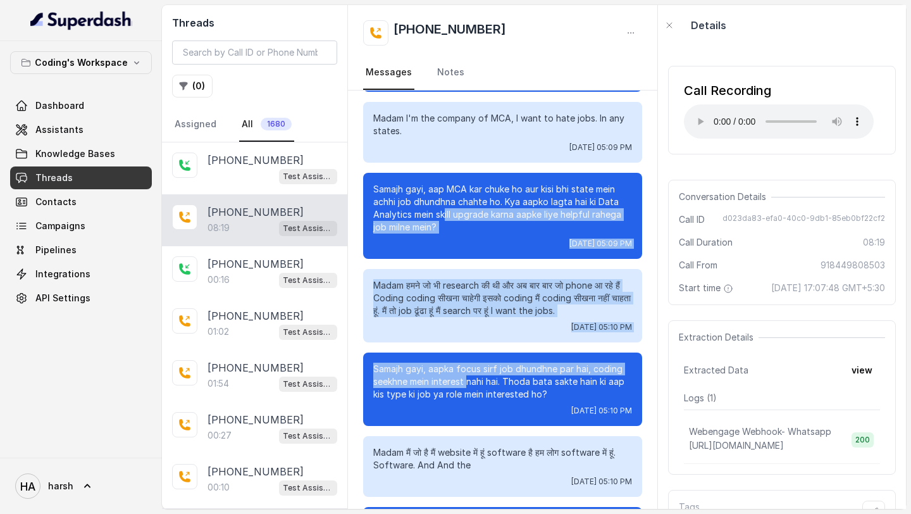
drag, startPoint x: 445, startPoint y: 199, endPoint x: 567, endPoint y: 513, distance: 337.5
click at [567, 513] on main "Threads ( 0 ) Assigned All 1680 +919106611736 Test Assistant- 2 +918449808503 0…" at bounding box center [455, 257] width 911 height 514
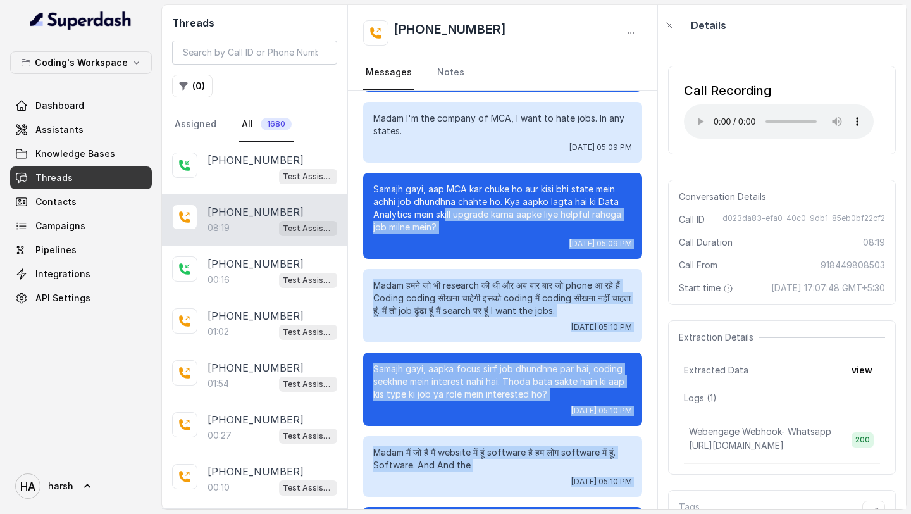
scroll to position [1020, 0]
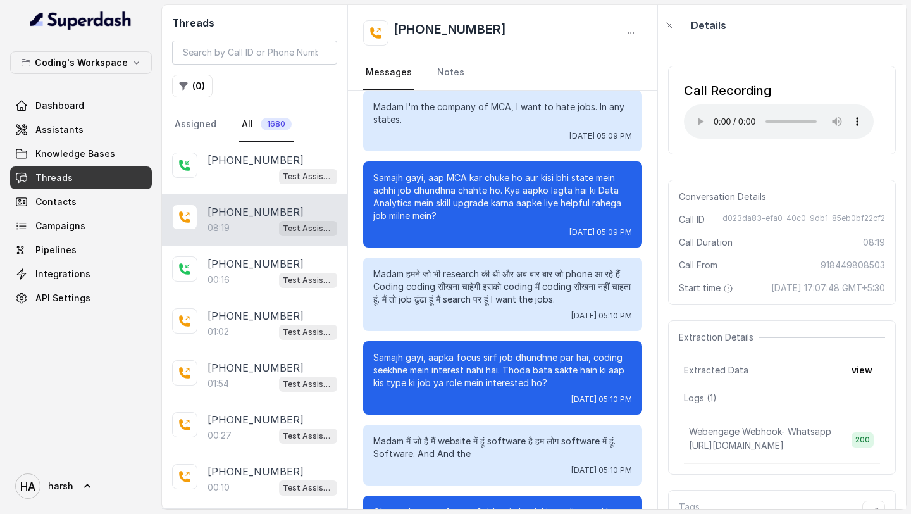
drag, startPoint x: 567, startPoint y: 513, endPoint x: 656, endPoint y: 513, distance: 88.6
click at [656, 513] on main "Threads ( 0 ) Assigned All 1680 +919106611736 Test Assistant- 2 +918449808503 0…" at bounding box center [455, 257] width 911 height 514
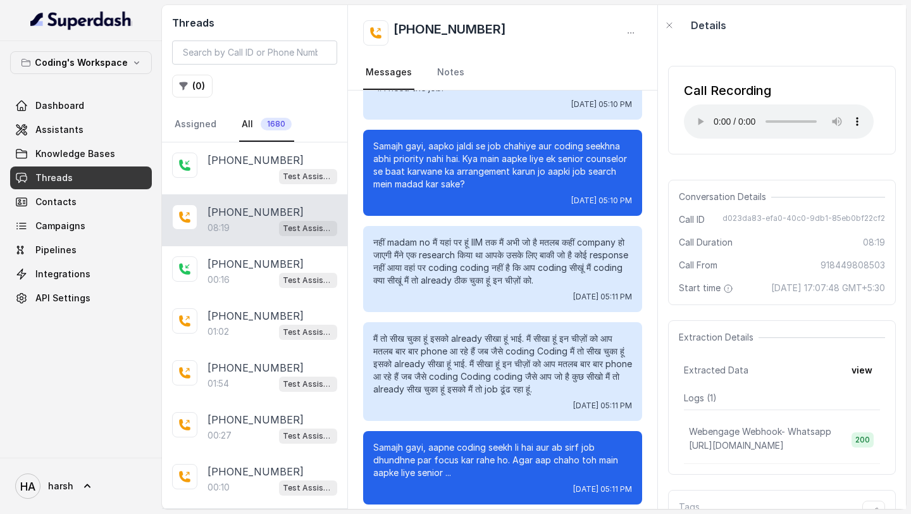
scroll to position [1625, 0]
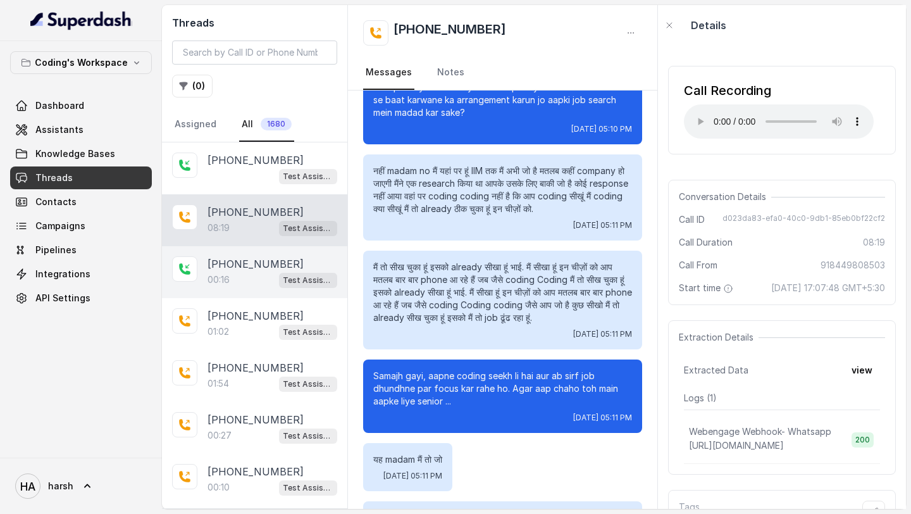
click at [189, 278] on div at bounding box center [184, 268] width 25 height 25
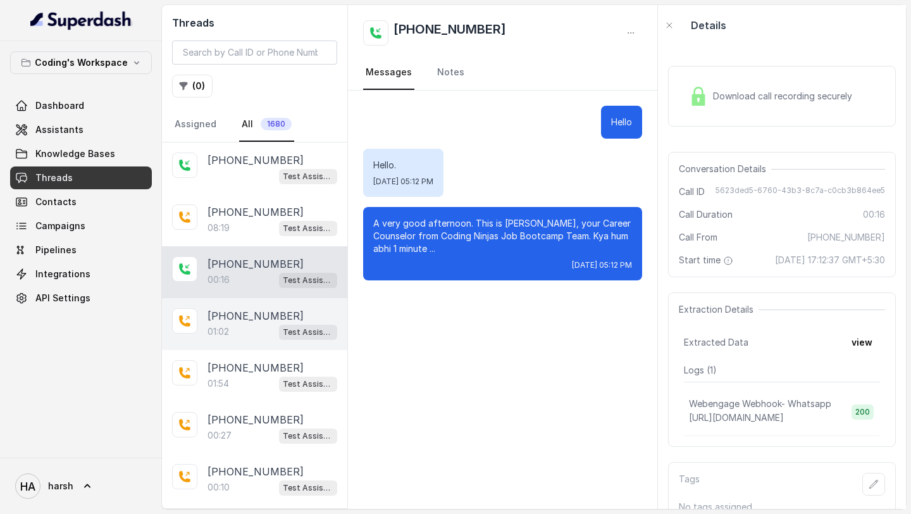
click at [201, 313] on div "+917057244123 01:02 Test Assistant- 2" at bounding box center [254, 324] width 185 height 52
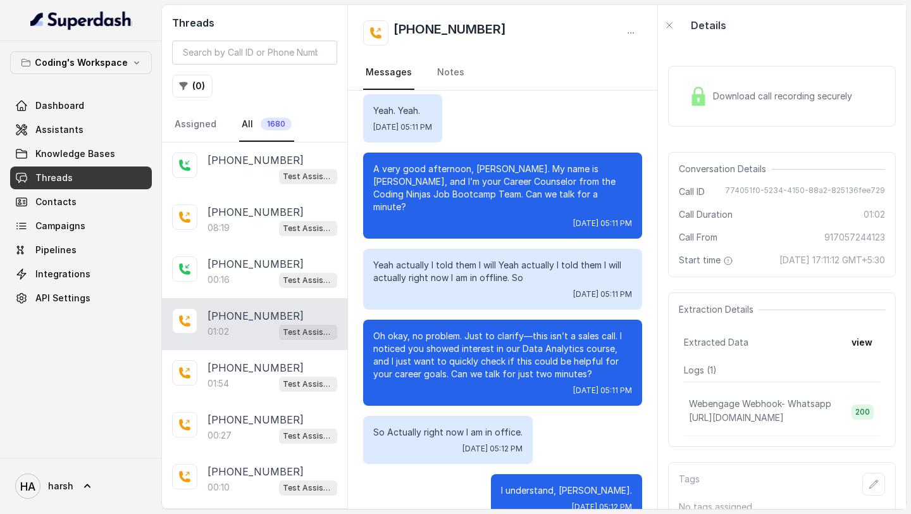
scroll to position [69, 0]
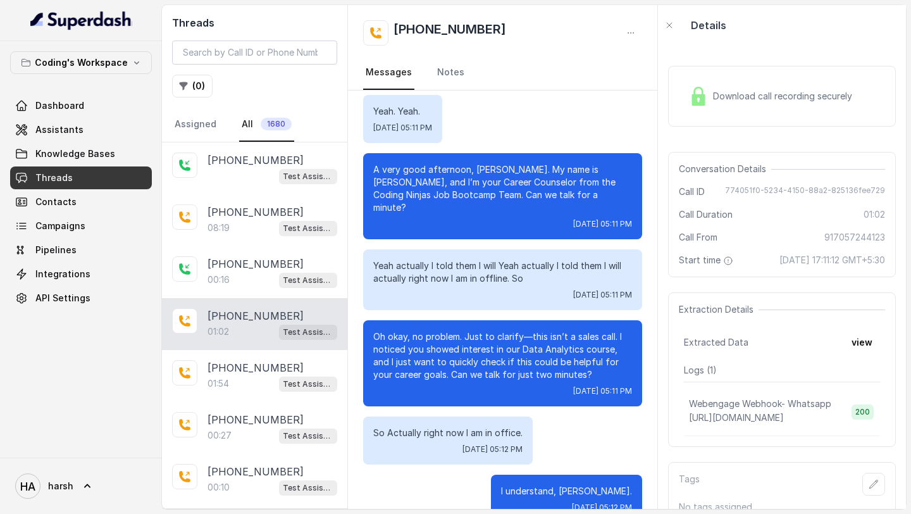
click at [761, 98] on span "Download call recording securely" at bounding box center [785, 96] width 144 height 13
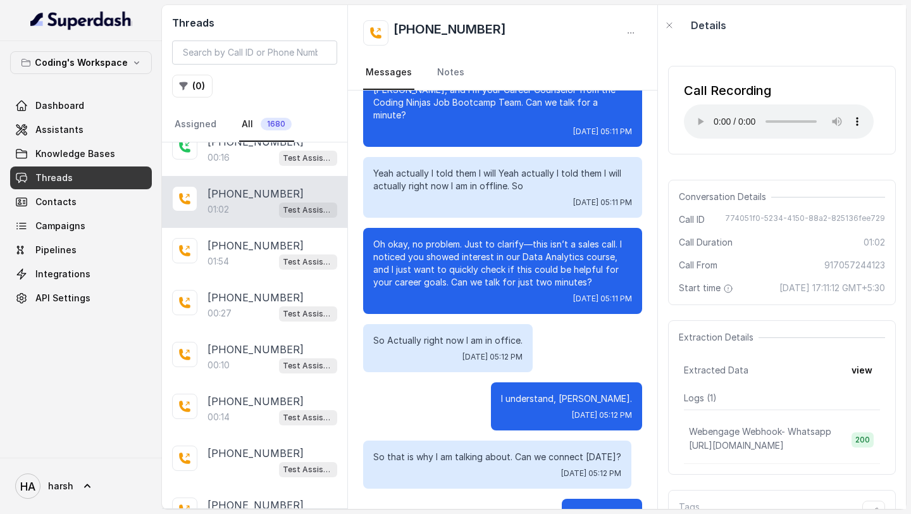
scroll to position [331, 0]
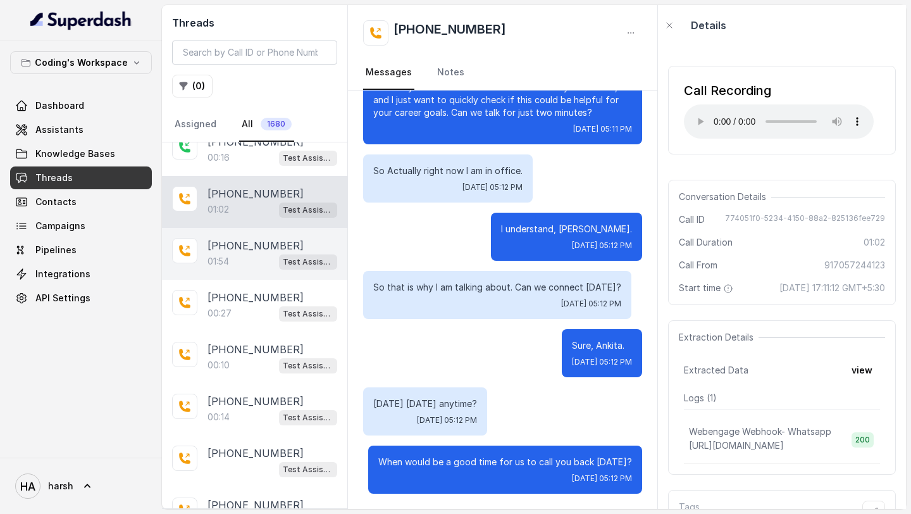
click at [270, 262] on div "01:54 Test Assistant- 2" at bounding box center [273, 261] width 130 height 16
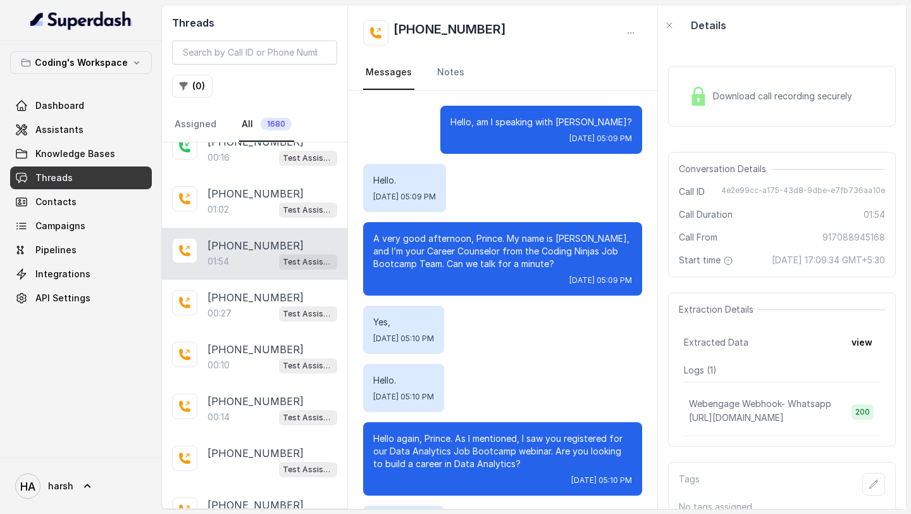
scroll to position [1035, 0]
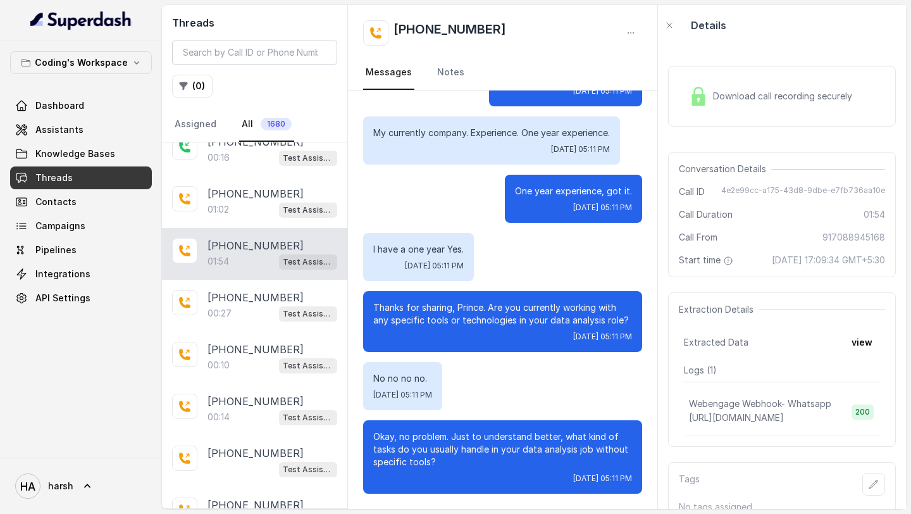
click at [753, 100] on span "Download call recording securely" at bounding box center [785, 96] width 144 height 13
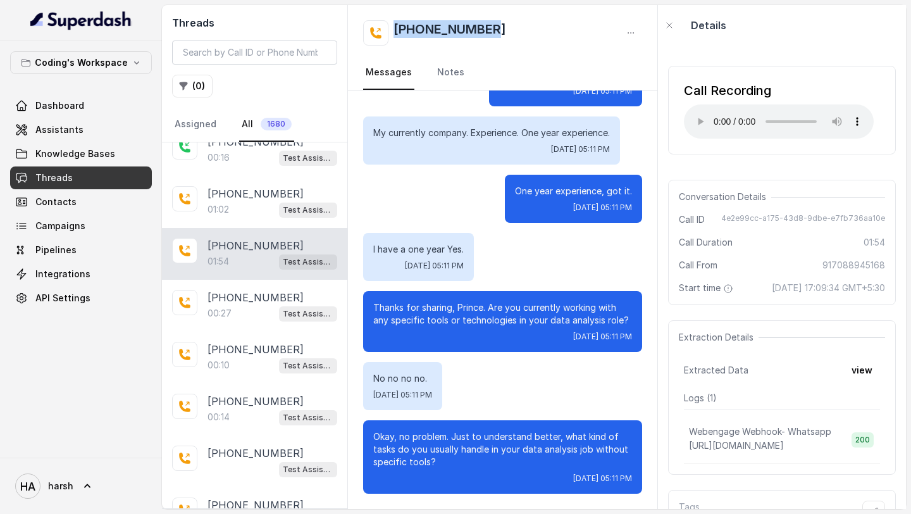
copy h2 "+917088945168"
drag, startPoint x: 492, startPoint y: 30, endPoint x: 393, endPoint y: 30, distance: 99.4
click at [394, 30] on h2 "+917088945168" at bounding box center [450, 32] width 113 height 25
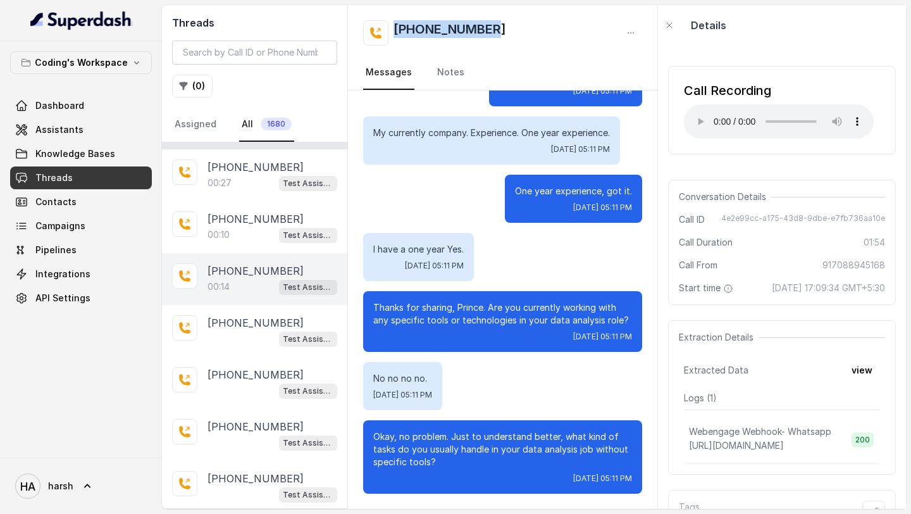
scroll to position [243, 0]
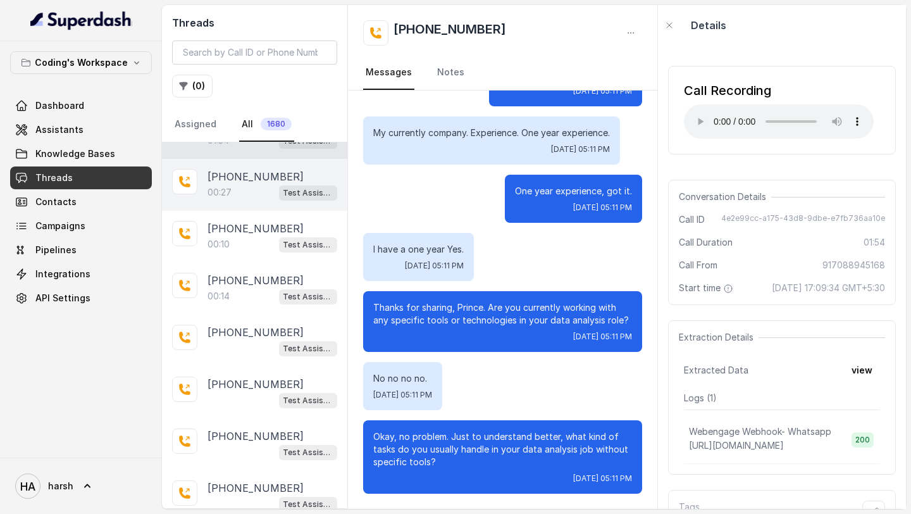
click at [238, 186] on div "00:27 Test Assistant- 2" at bounding box center [273, 192] width 130 height 16
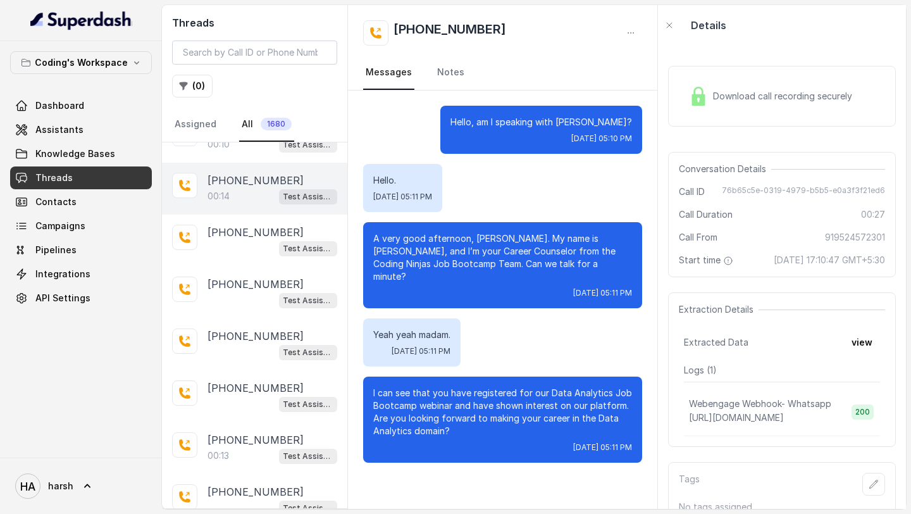
scroll to position [346, 0]
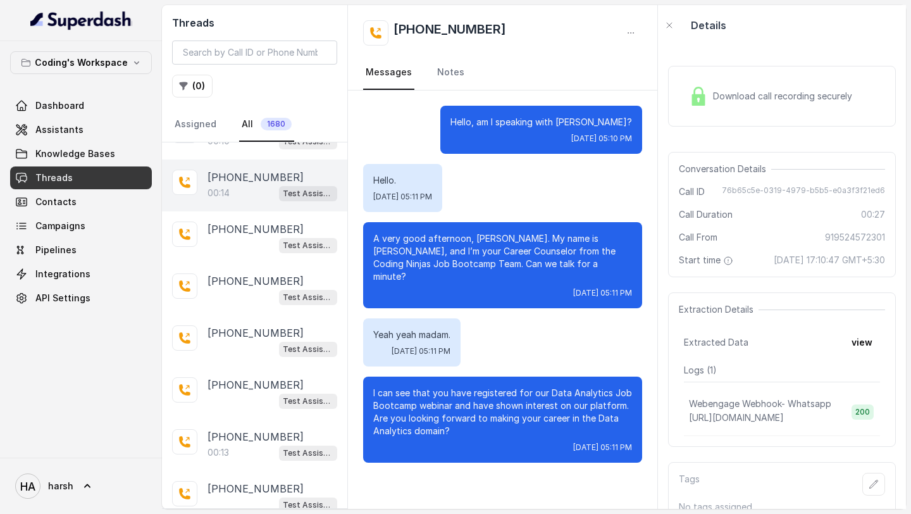
click at [213, 193] on p "00:14" at bounding box center [219, 193] width 22 height 13
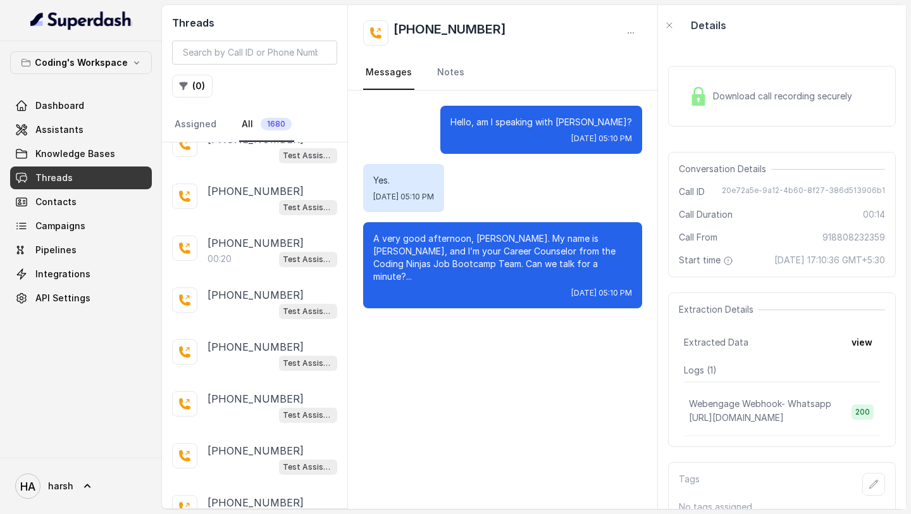
scroll to position [756, 0]
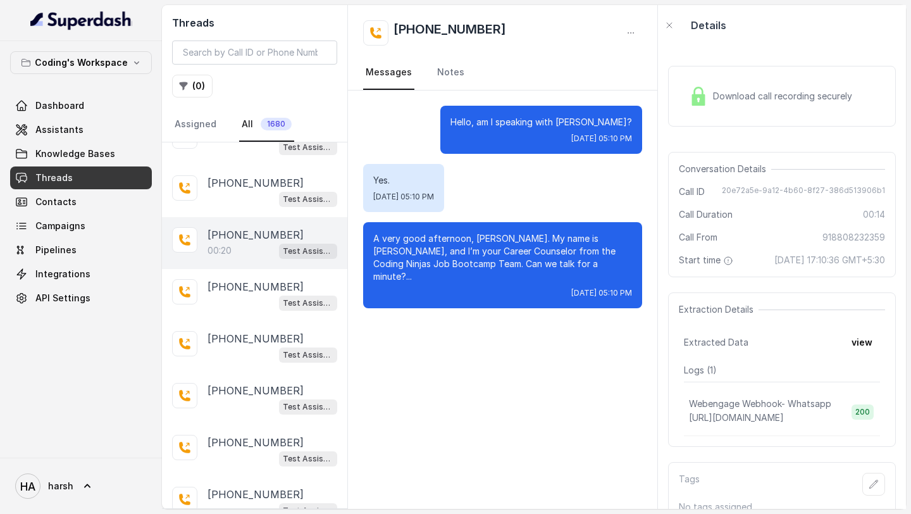
click at [222, 249] on p "00:20" at bounding box center [220, 250] width 24 height 13
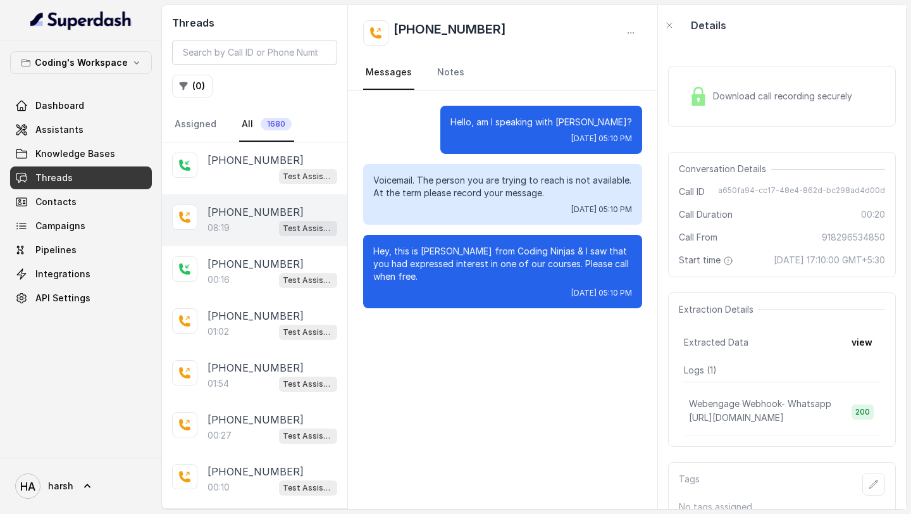
click at [252, 231] on div "08:19 Test Assistant- 2" at bounding box center [273, 228] width 130 height 16
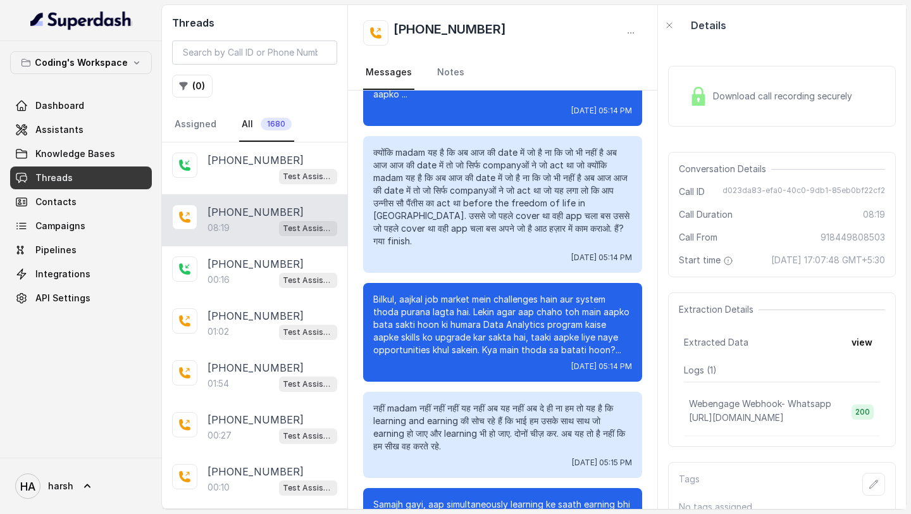
scroll to position [3725, 0]
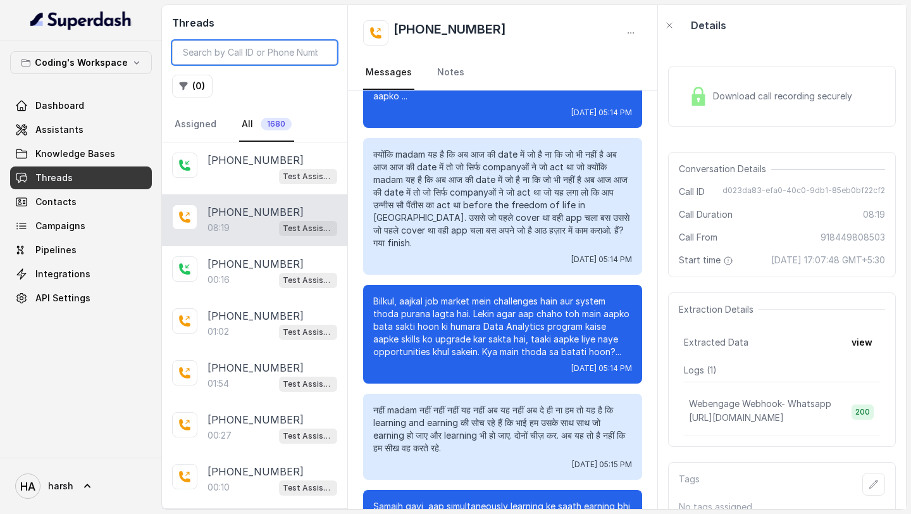
click at [266, 44] on input "search" at bounding box center [254, 53] width 165 height 24
paste input "+919106611736"
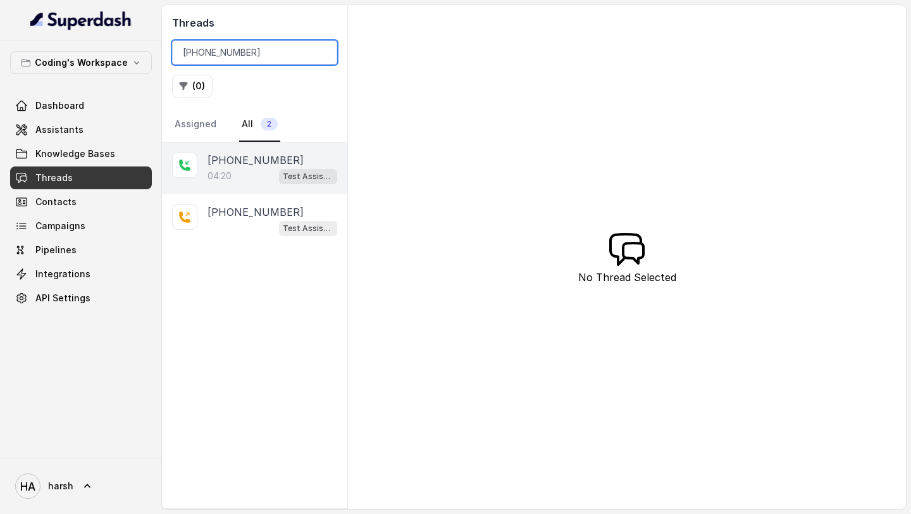
type input "+919106611736"
click at [240, 165] on p "+919106611736" at bounding box center [256, 160] width 96 height 15
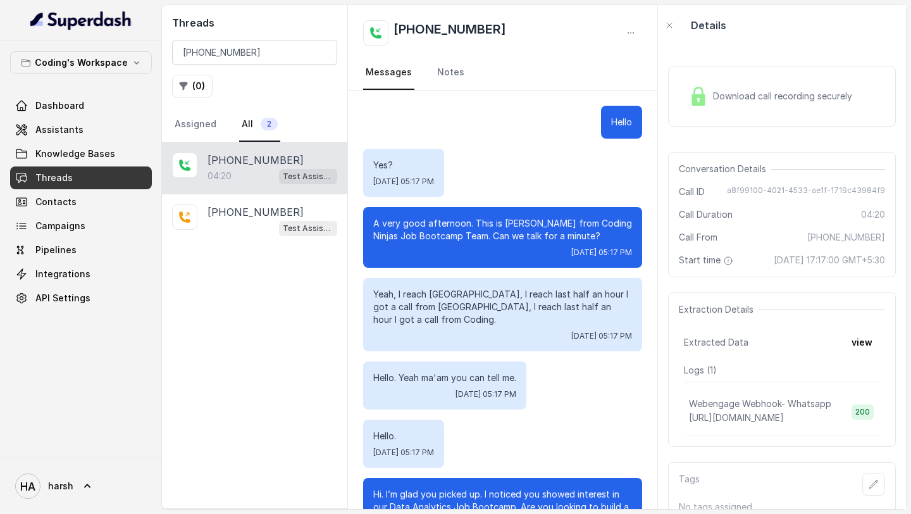
scroll to position [2357, 0]
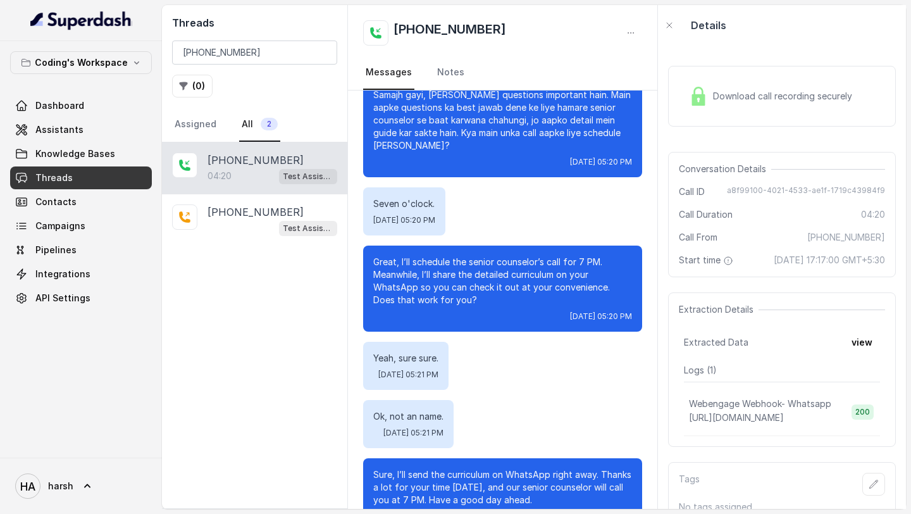
click at [708, 113] on div "Download call recording securely" at bounding box center [782, 96] width 228 height 61
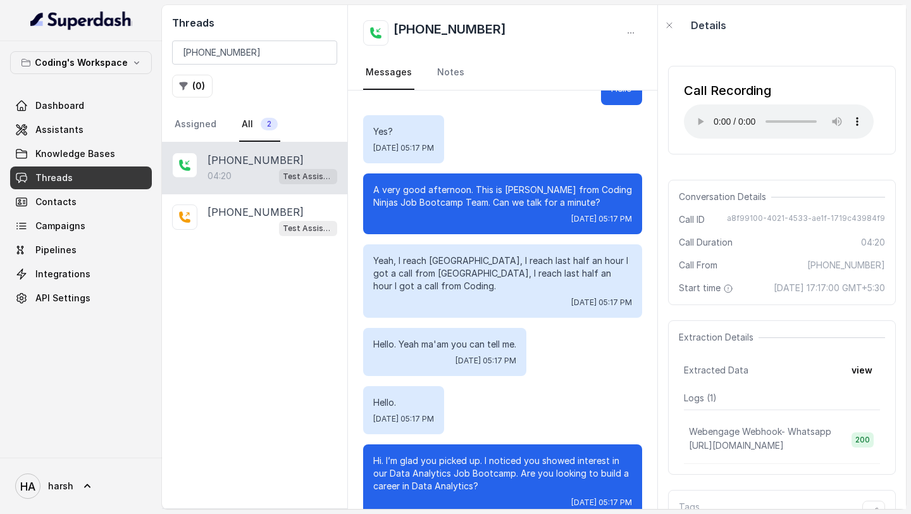
scroll to position [0, 0]
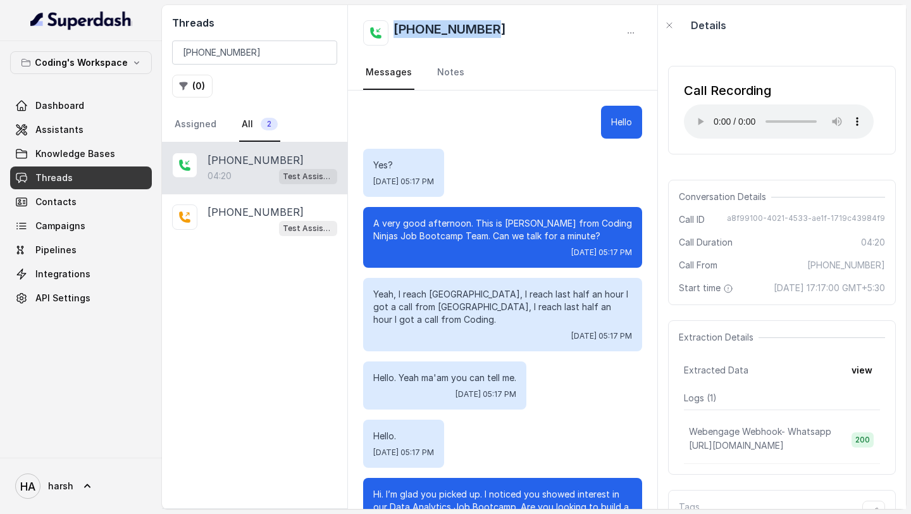
copy h2 "+919106611736"
drag, startPoint x: 492, startPoint y: 27, endPoint x: 385, endPoint y: 27, distance: 107.0
click at [385, 27] on div "+919106611736" at bounding box center [502, 32] width 279 height 25
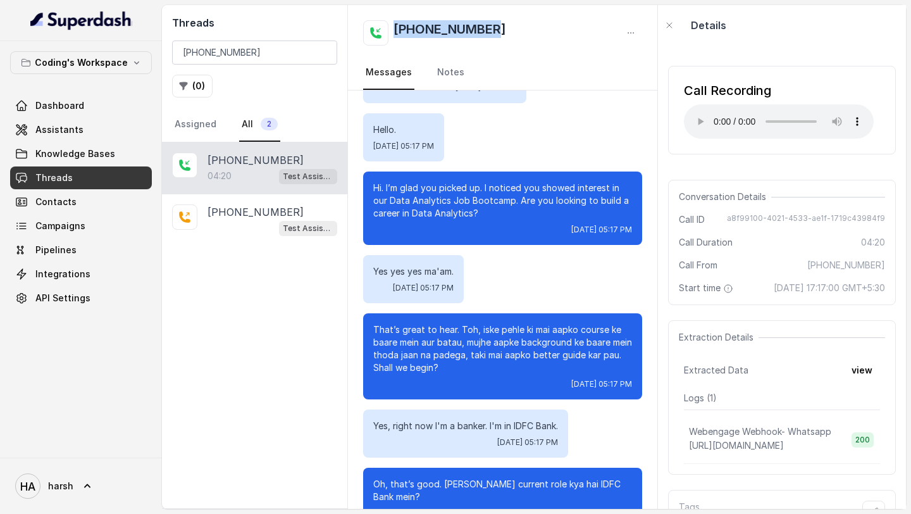
scroll to position [322, 0]
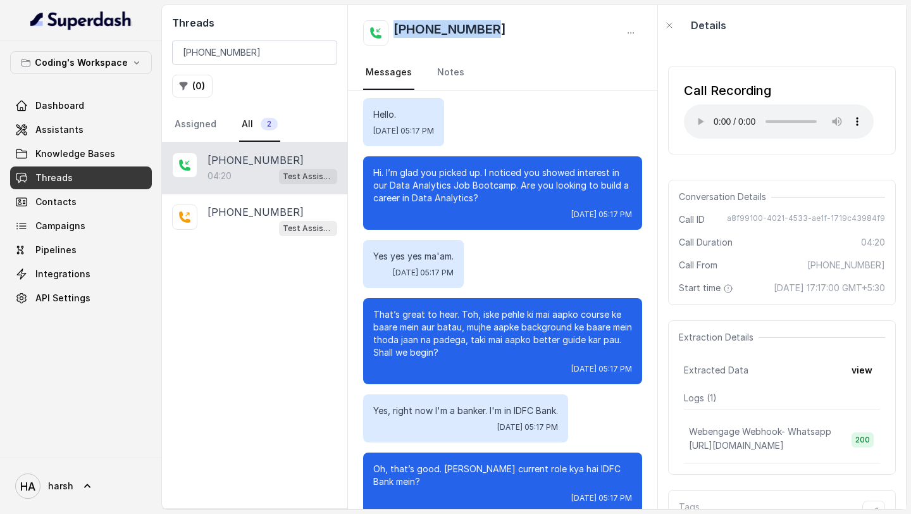
click at [64, 176] on span "Threads" at bounding box center [53, 178] width 37 height 13
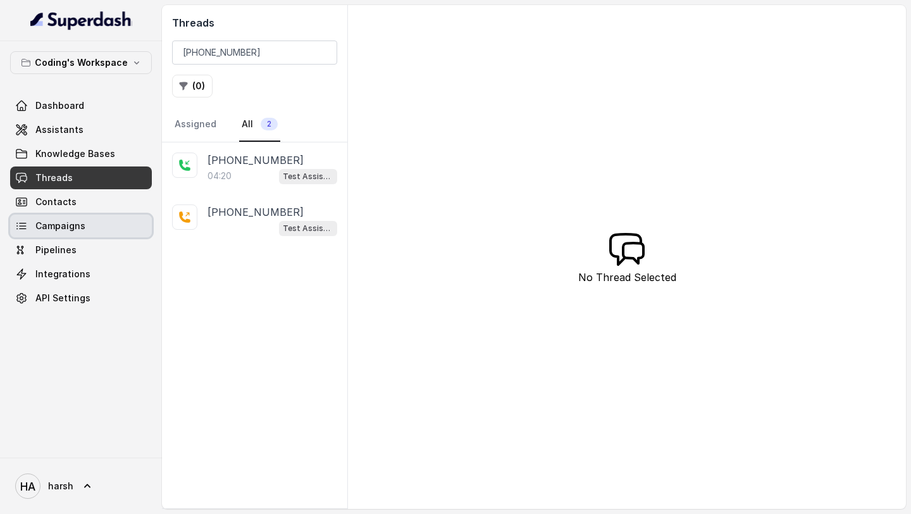
click at [73, 220] on span "Campaigns" at bounding box center [60, 226] width 50 height 13
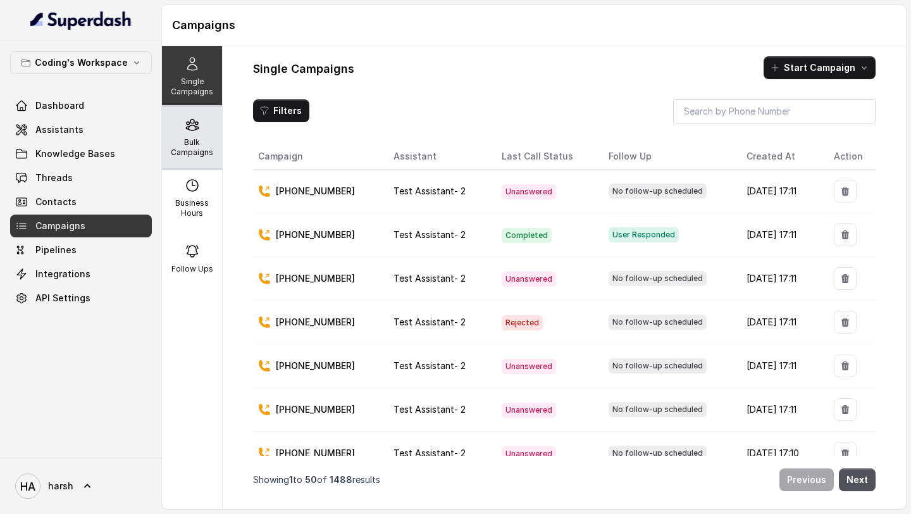
click at [203, 146] on p "Bulk Campaigns" at bounding box center [192, 147] width 50 height 20
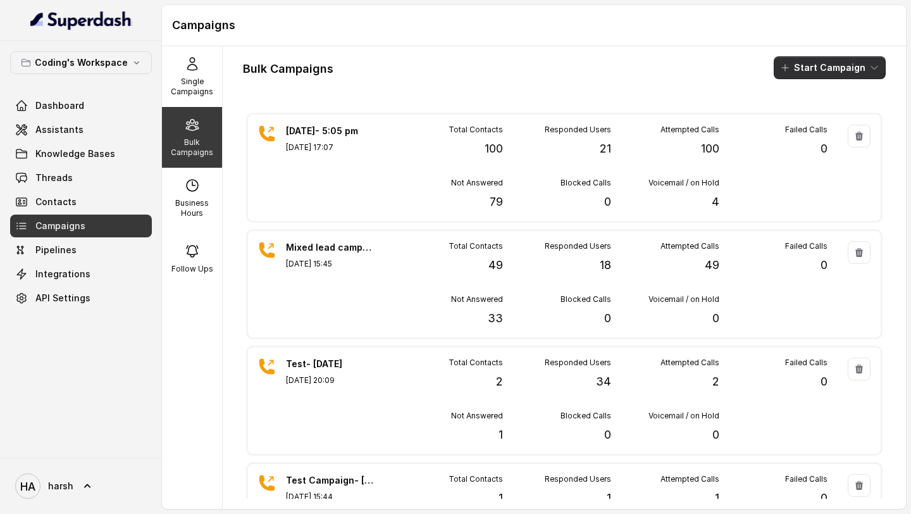
click at [823, 68] on button "Start Campaign" at bounding box center [830, 67] width 112 height 23
click at [821, 116] on div "Call" at bounding box center [812, 117] width 61 height 13
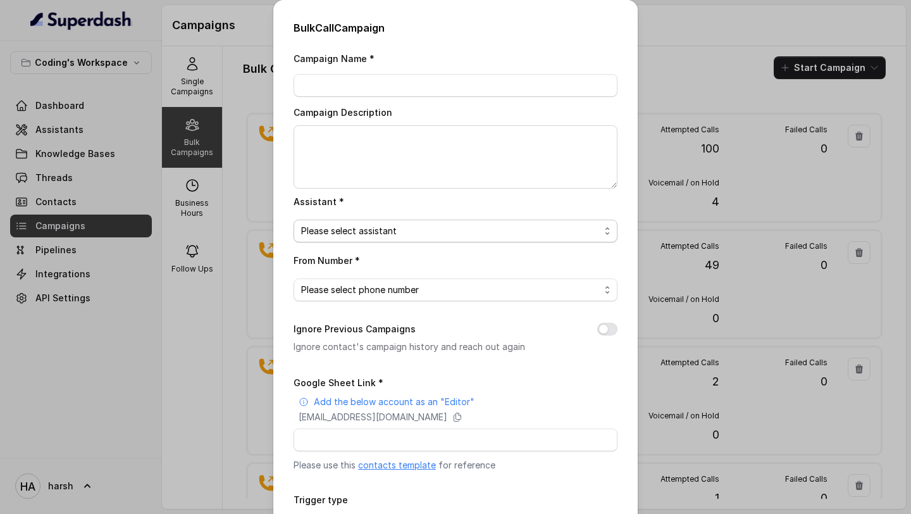
click at [496, 225] on span "Please select assistant" at bounding box center [450, 230] width 299 height 15
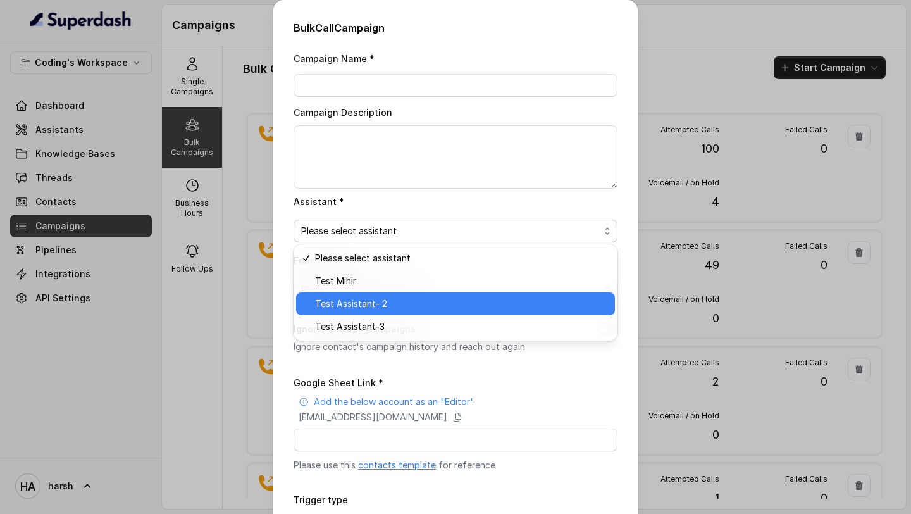
click at [435, 297] on span "Test Assistant- 2" at bounding box center [461, 303] width 292 height 15
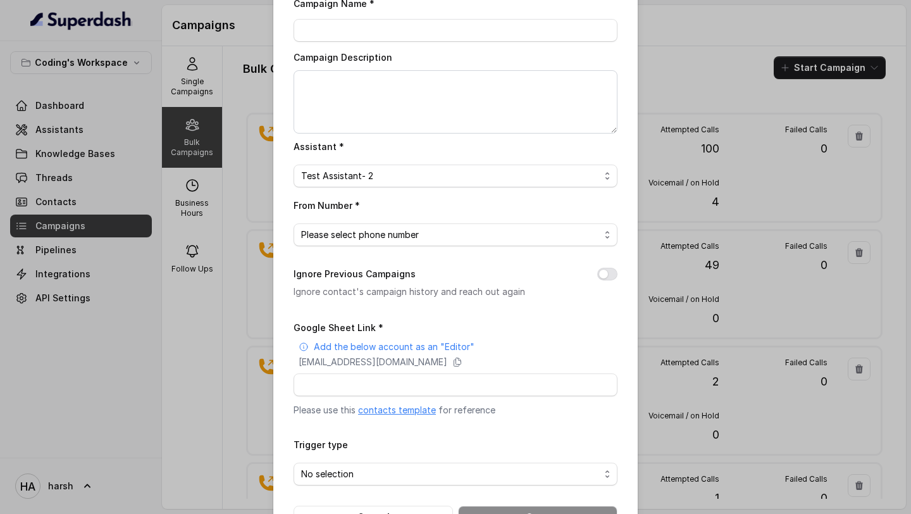
scroll to position [59, 0]
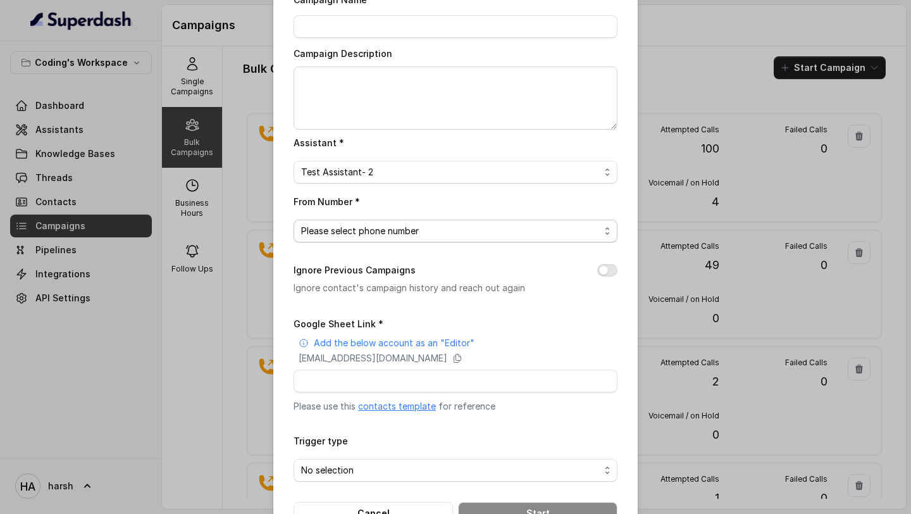
click at [435, 225] on span "Please select phone number" at bounding box center [450, 230] width 299 height 15
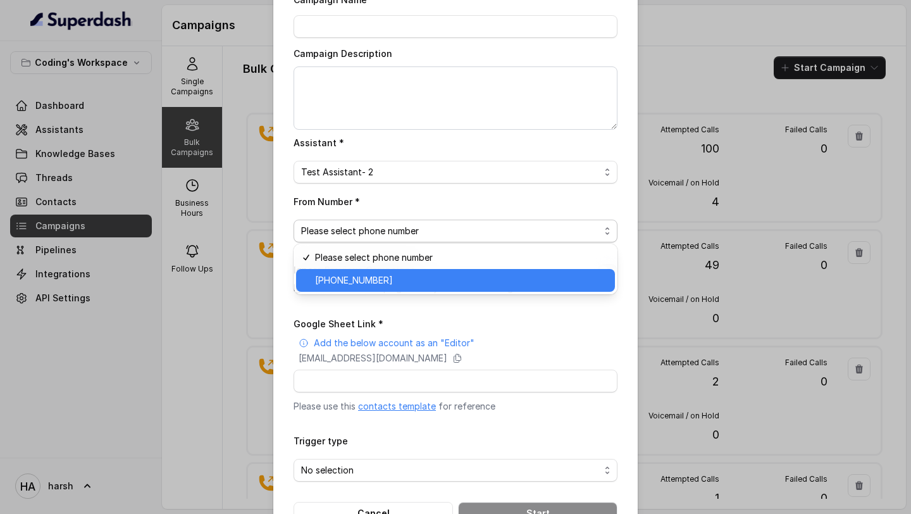
click at [409, 273] on span "+918035317259" at bounding box center [461, 280] width 292 height 15
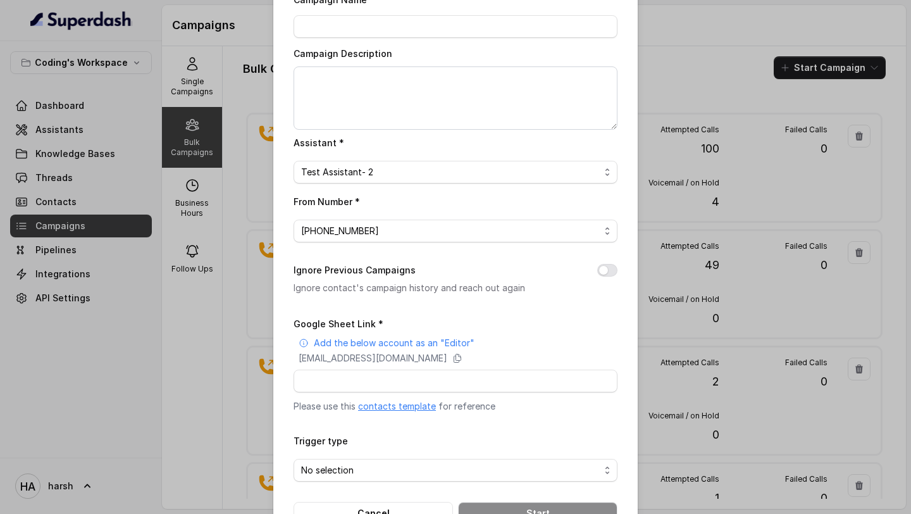
scroll to position [98, 0]
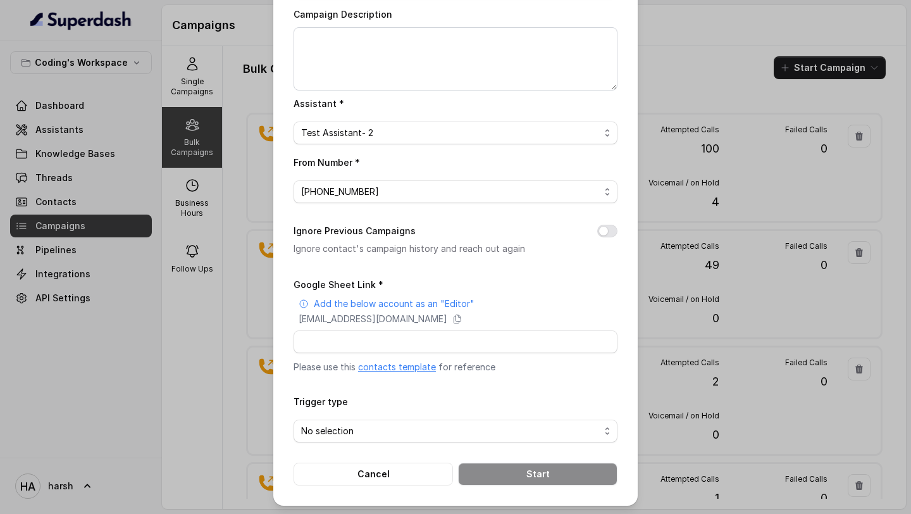
click at [407, 301] on p "Add the below account as an "Editor"" at bounding box center [394, 303] width 161 height 13
click at [391, 369] on link "contacts template" at bounding box center [397, 366] width 78 height 11
click at [334, 433] on span "No selection" at bounding box center [450, 430] width 299 height 15
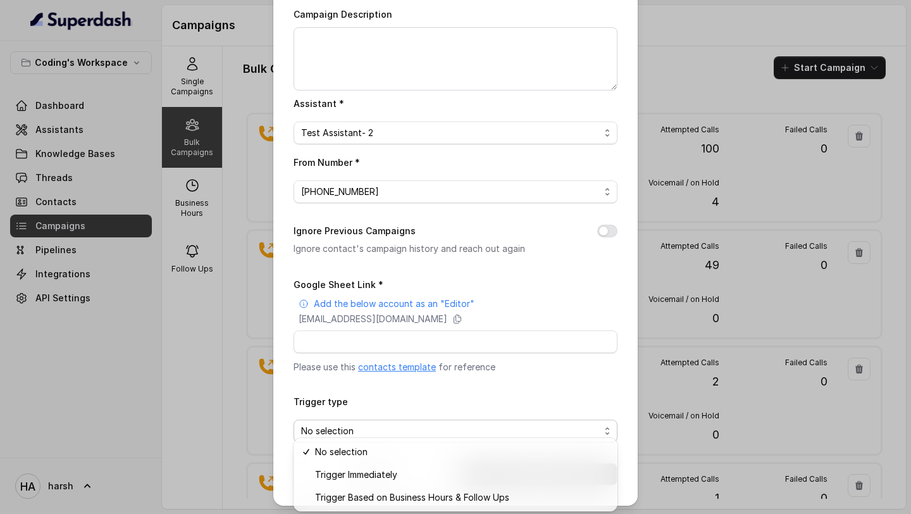
scroll to position [0, 0]
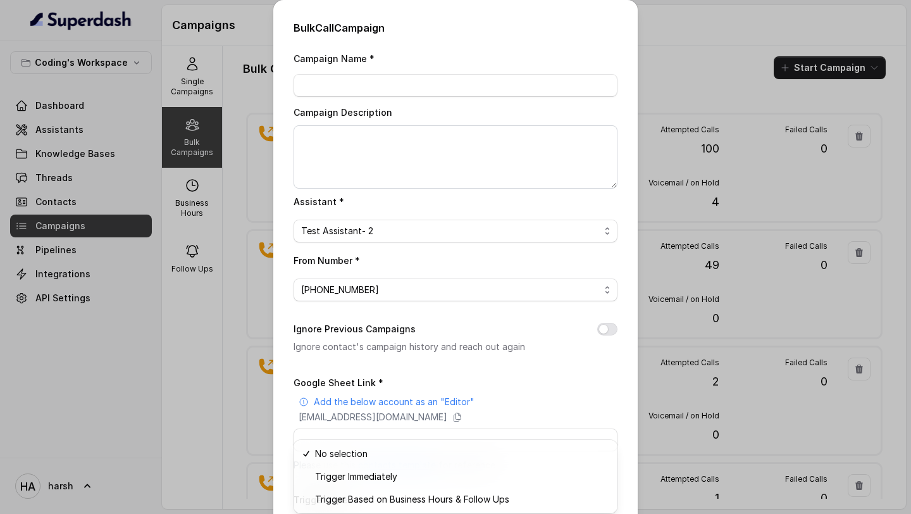
click at [112, 318] on div "Bulk Call Campaign Campaign Name * Campaign Description Assistant * Test Assist…" at bounding box center [455, 257] width 911 height 514
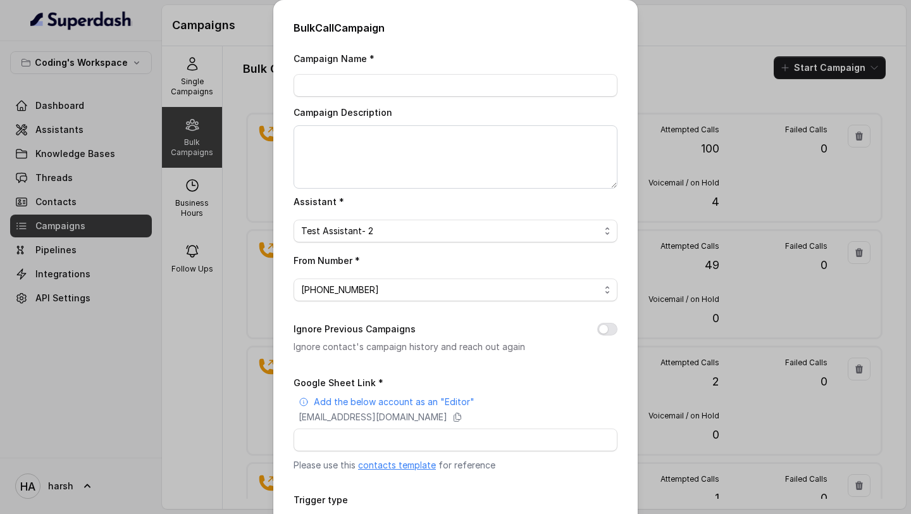
scroll to position [98, 0]
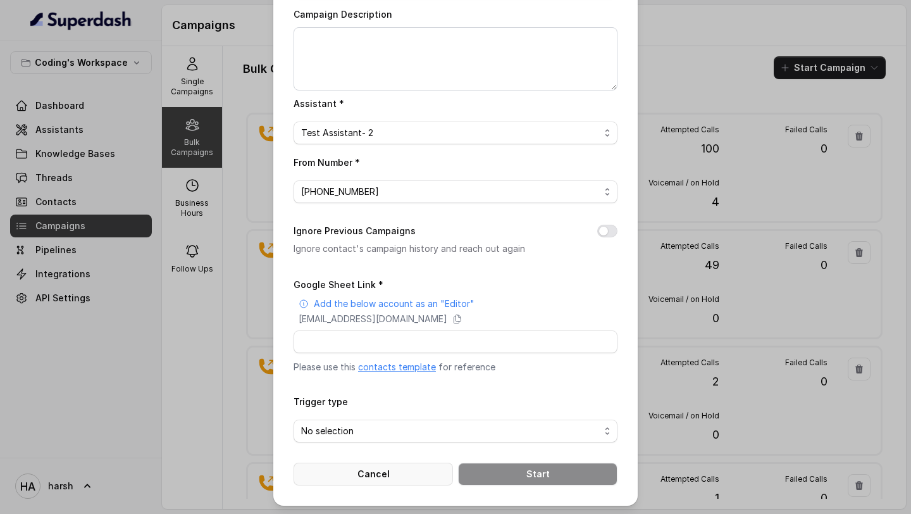
click at [370, 475] on button "Cancel" at bounding box center [374, 474] width 160 height 23
